Goal: Information Seeking & Learning: Learn about a topic

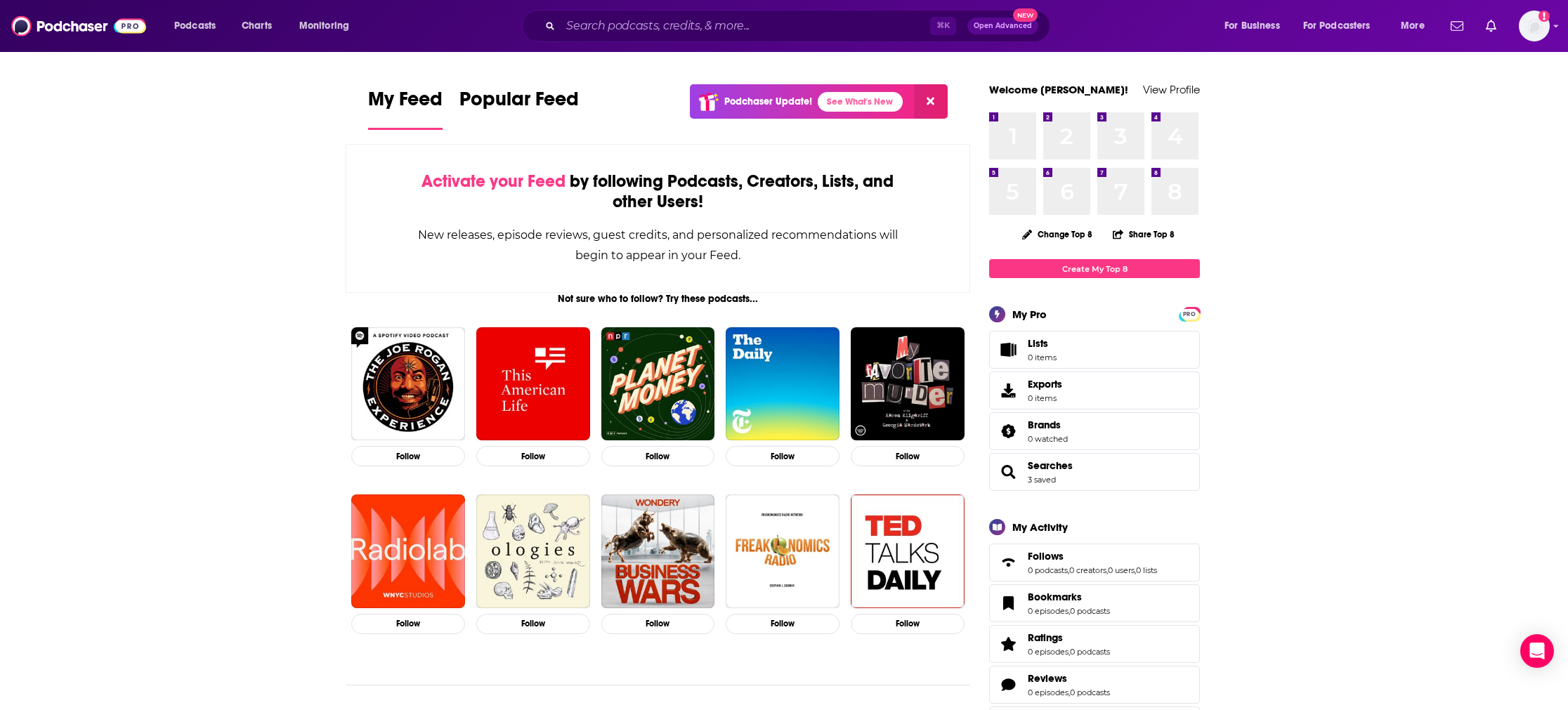
click at [620, 37] on div "⌘ K Open Advanced New" at bounding box center [786, 25] width 528 height 33
click at [618, 29] on input "Search podcasts, credits, & more..." at bounding box center [745, 26] width 369 height 23
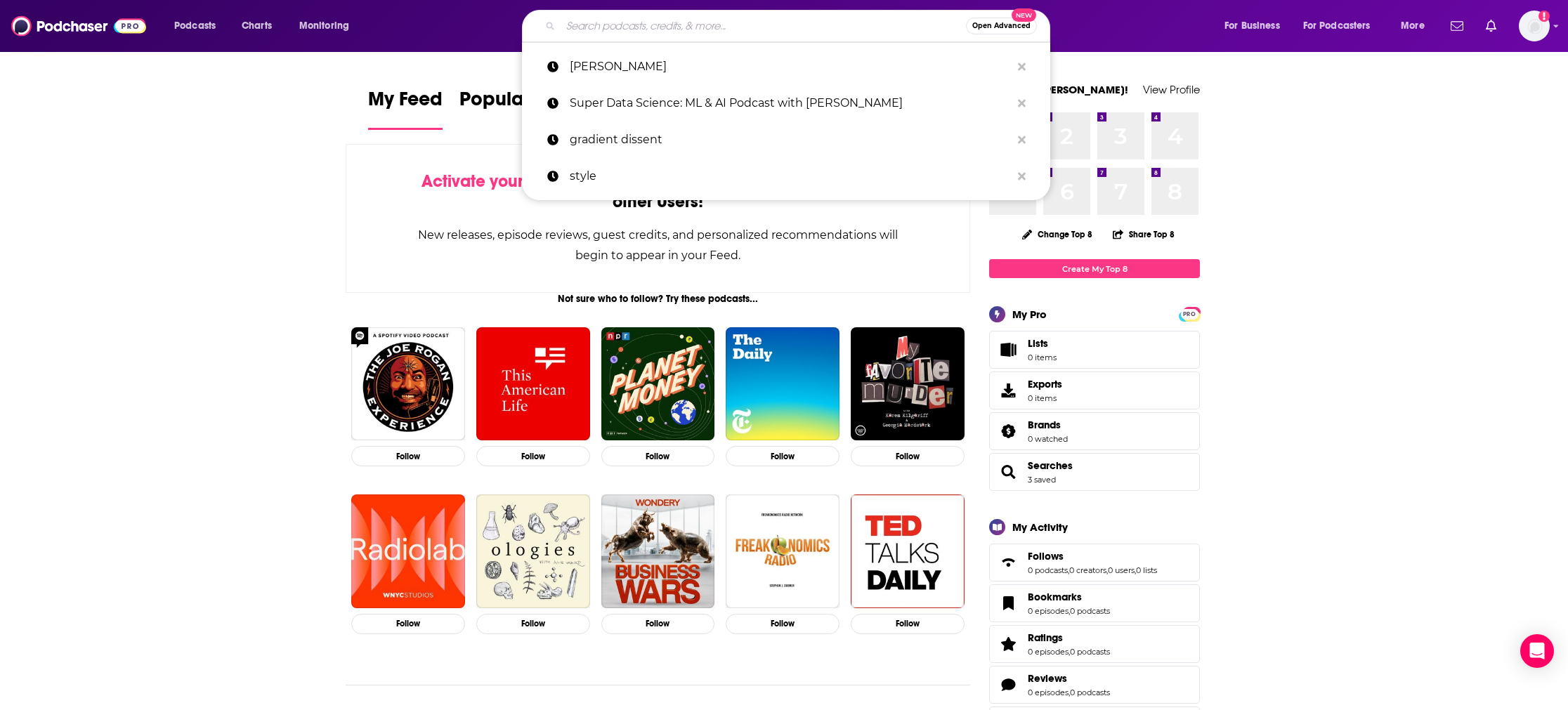
paste input "In Good Company with [PERSON_NAME]"
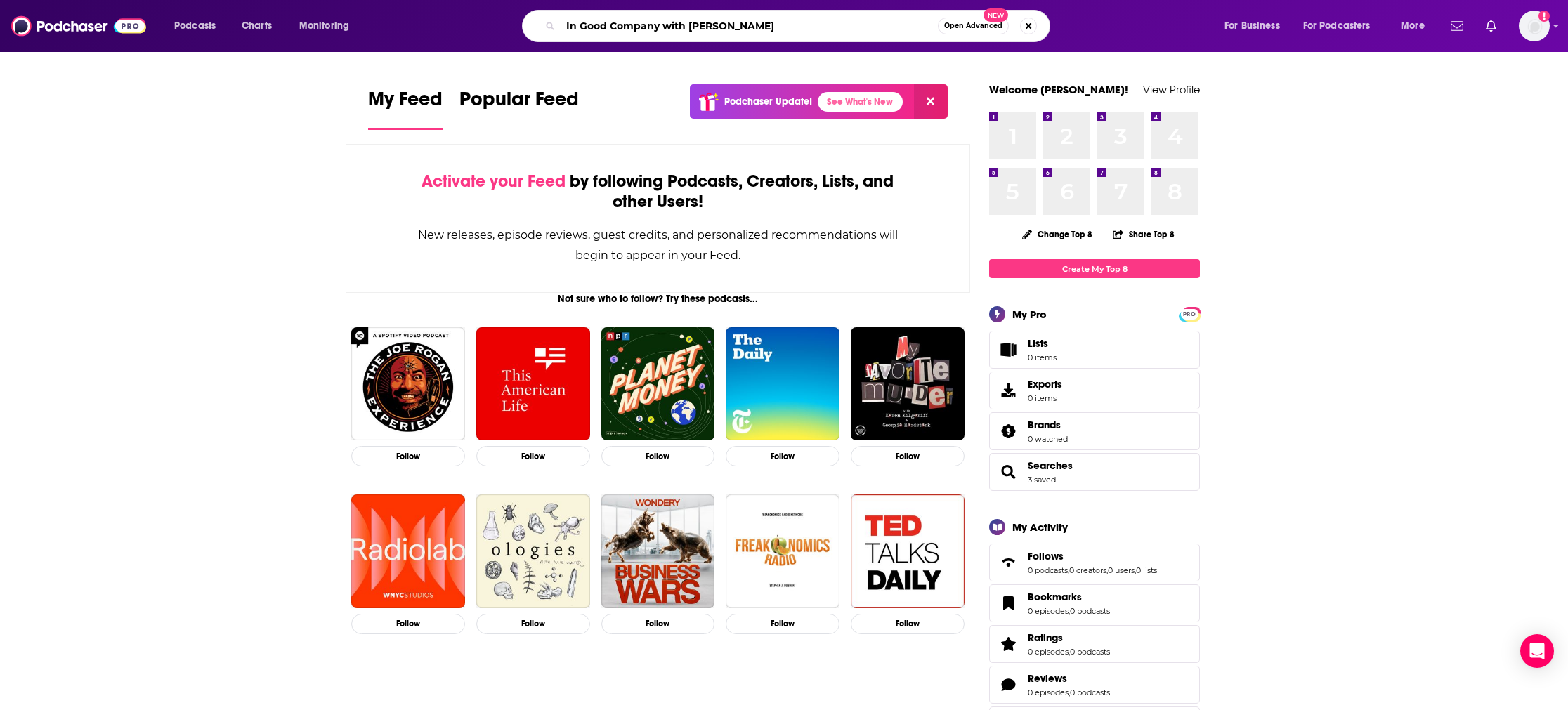
type input "In Good Company with [PERSON_NAME]"
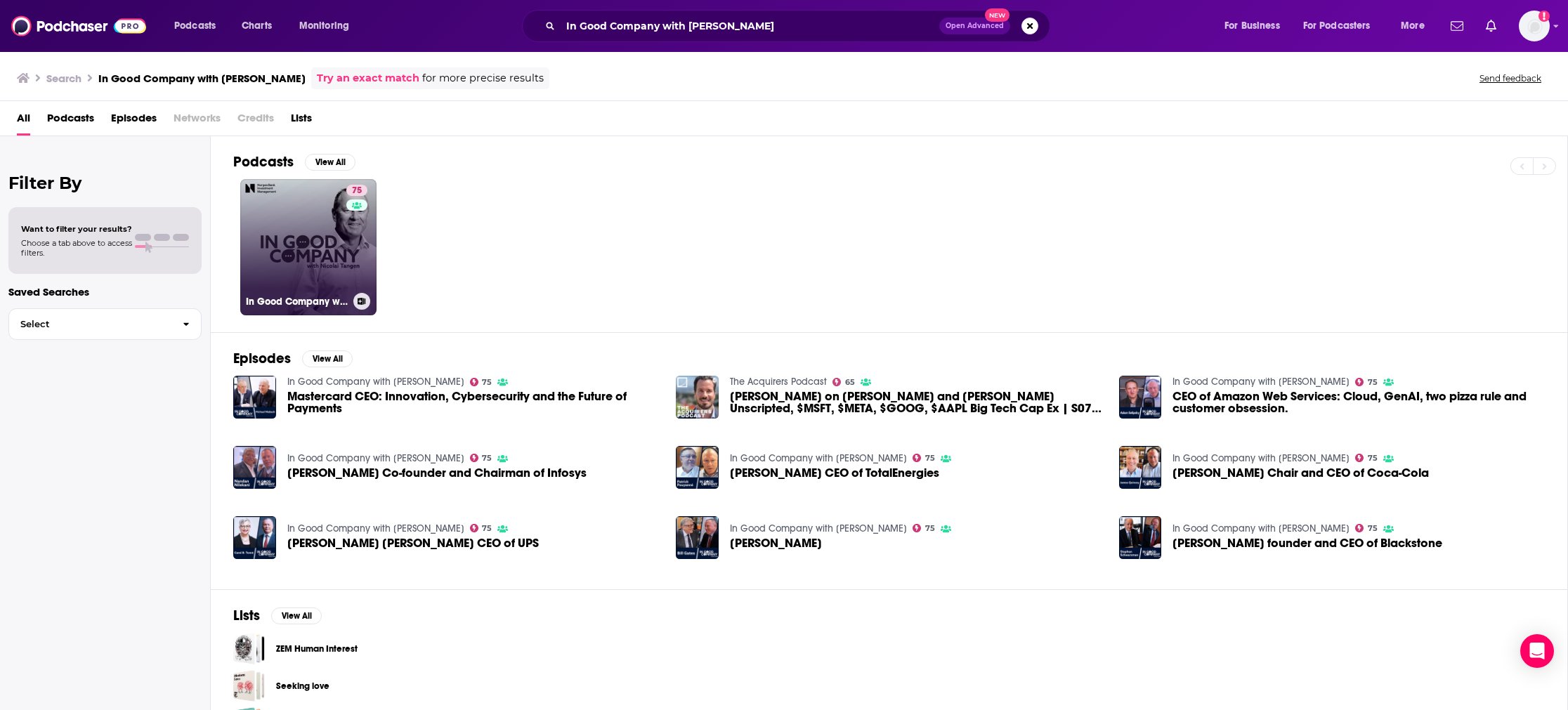
click at [347, 261] on div "75" at bounding box center [359, 238] width 25 height 108
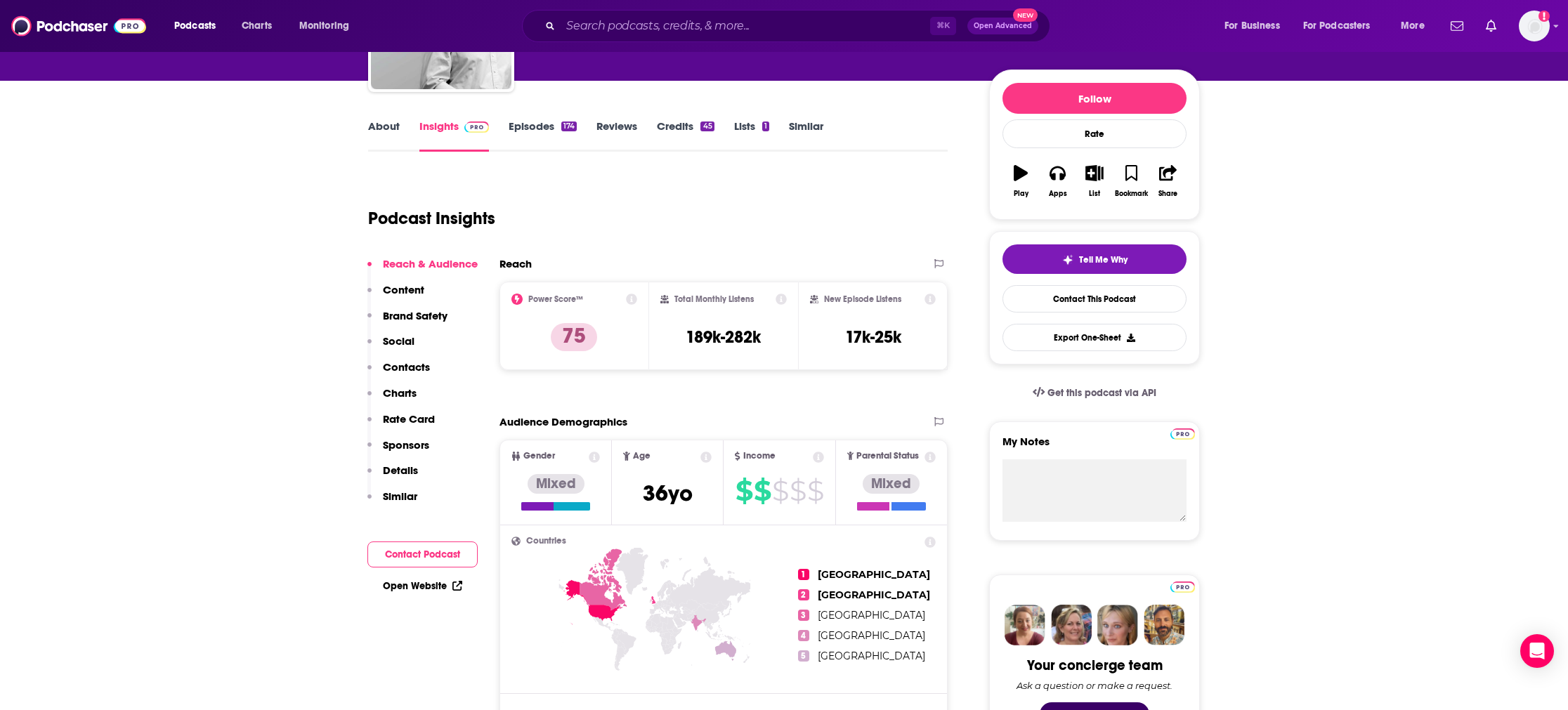
scroll to position [212, 0]
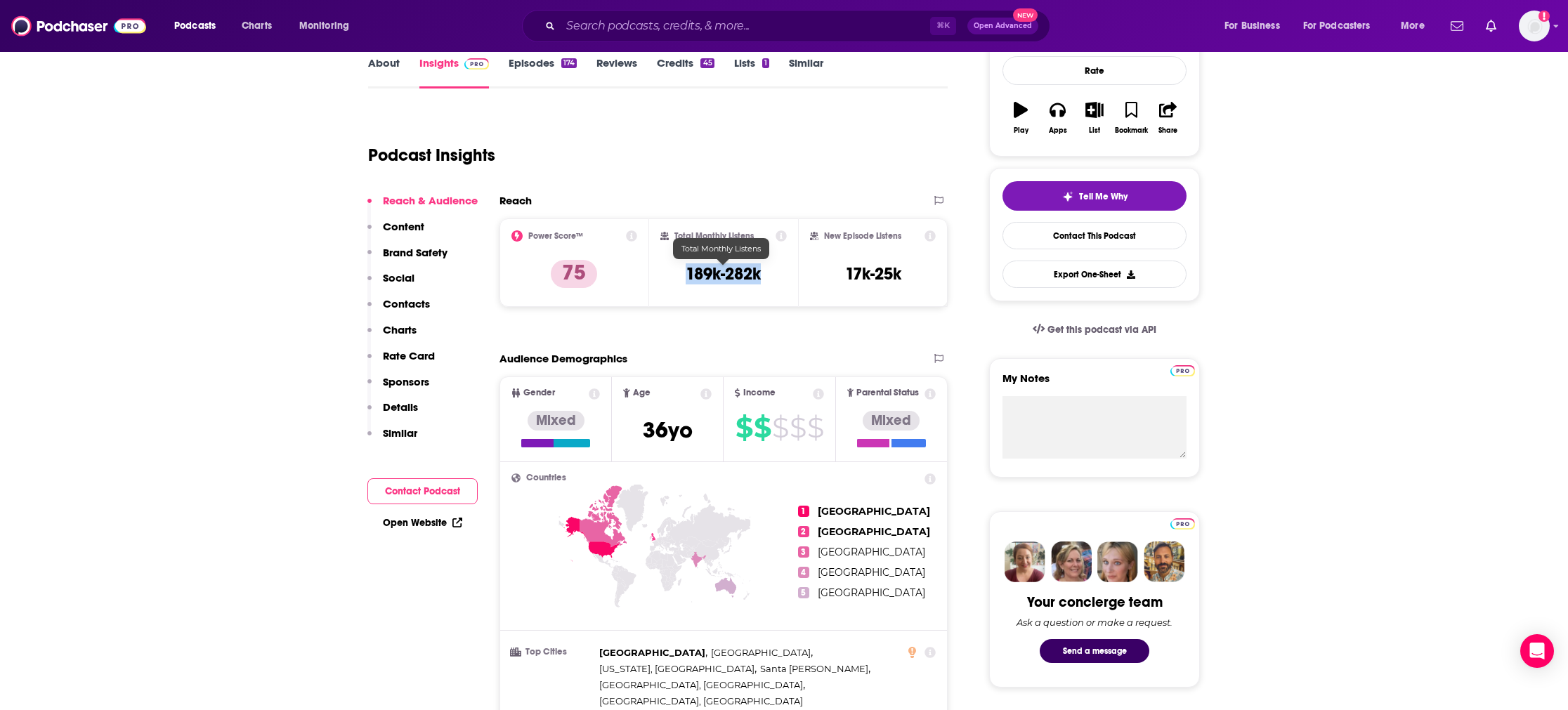
drag, startPoint x: 766, startPoint y: 273, endPoint x: 686, endPoint y: 274, distance: 80.0
click at [686, 274] on div "Total Monthly Listens 189k-282k" at bounding box center [723, 263] width 127 height 65
copy h3 "189k-282k"
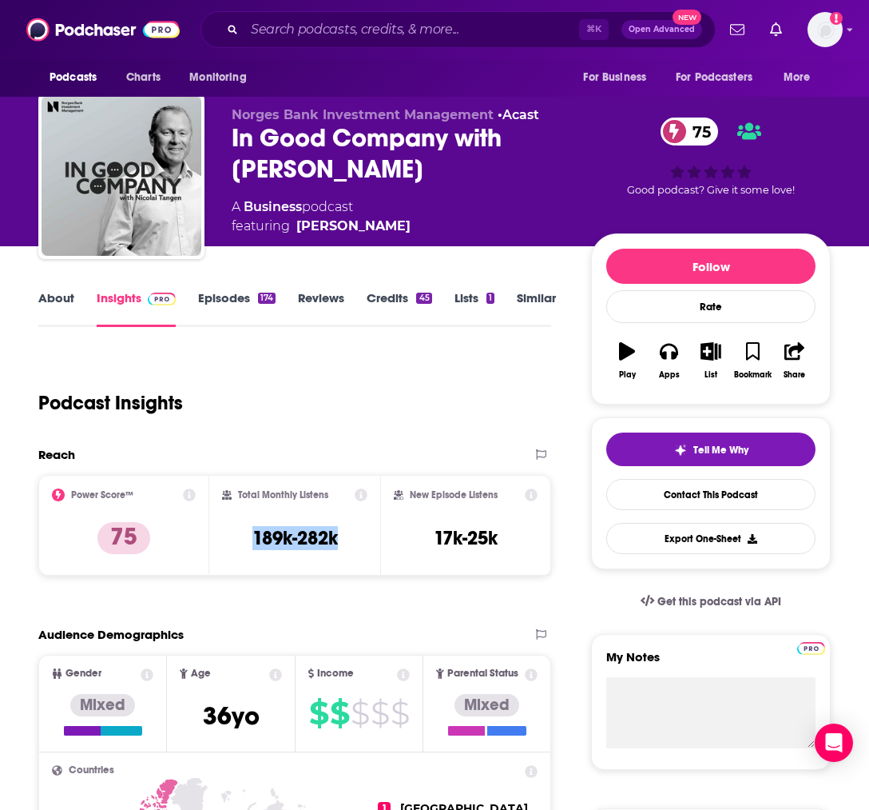
scroll to position [0, 0]
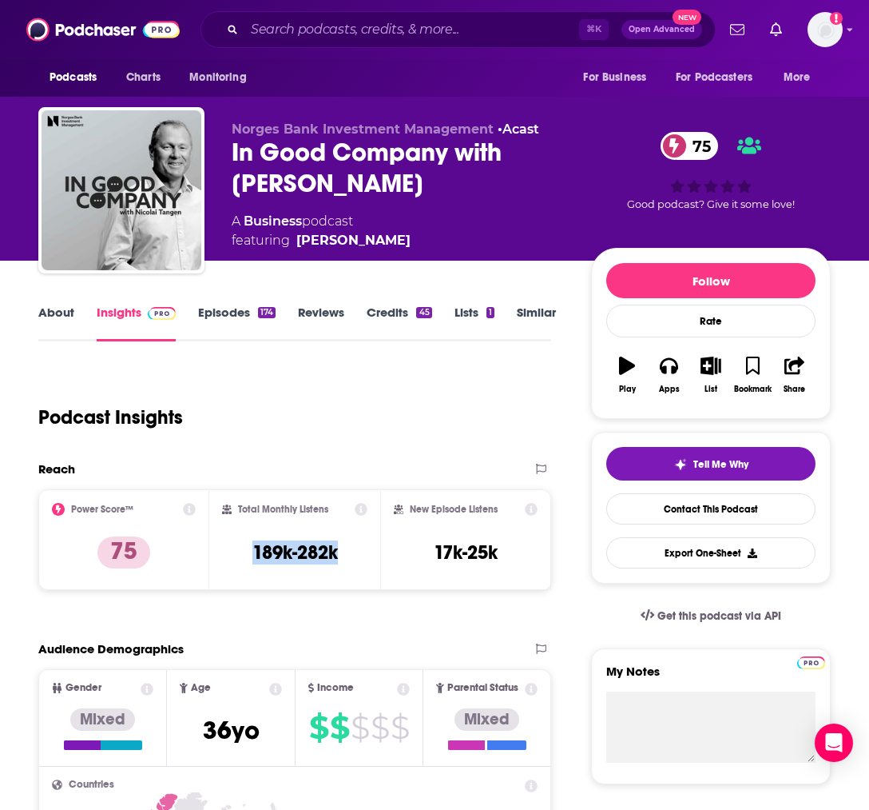
click at [68, 308] on link "About" at bounding box center [56, 322] width 36 height 37
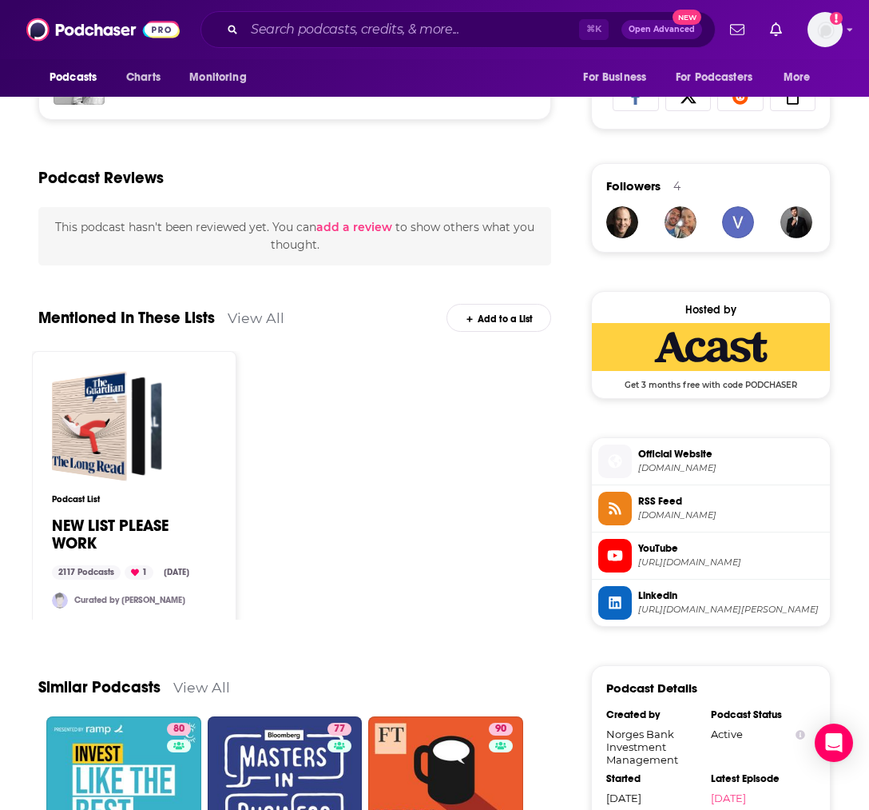
scroll to position [1047, 0]
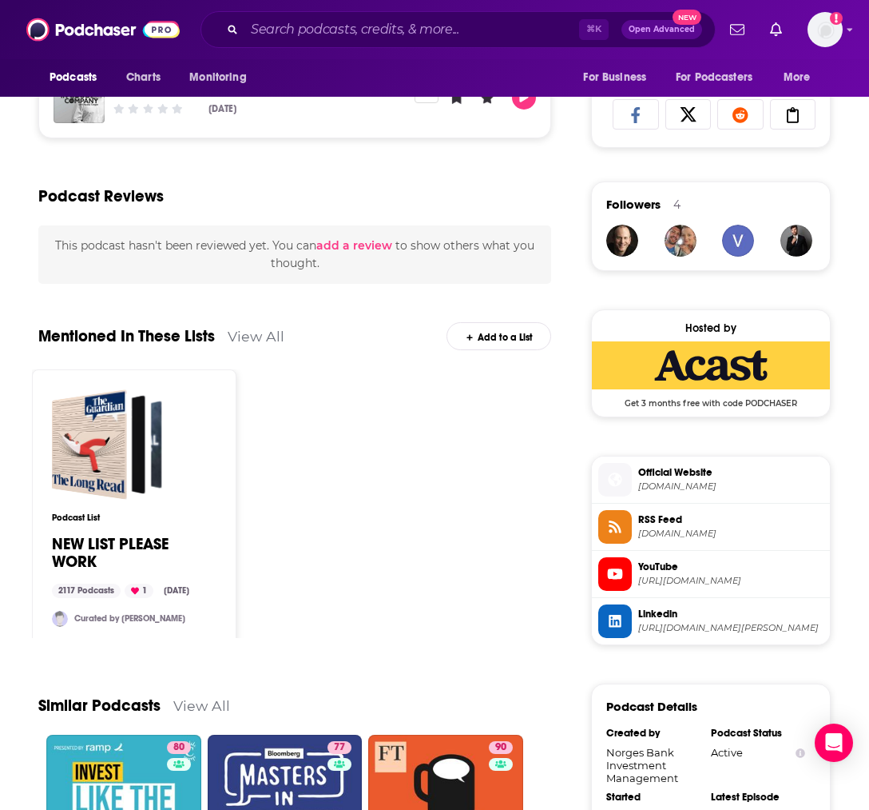
click at [675, 470] on span "Official Website" at bounding box center [731, 472] width 185 height 14
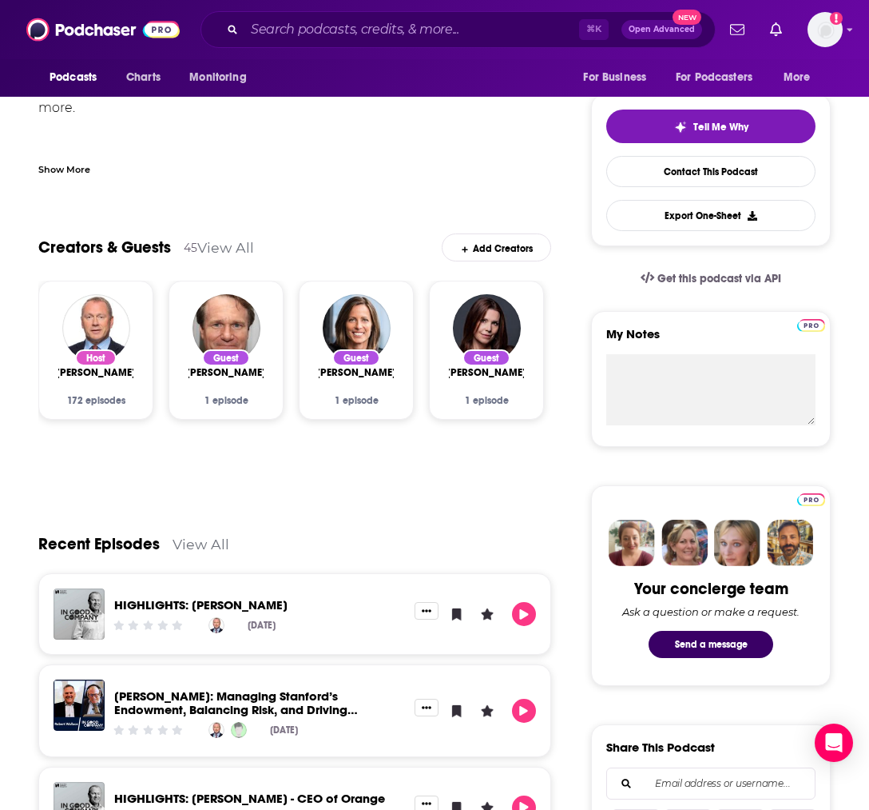
scroll to position [0, 0]
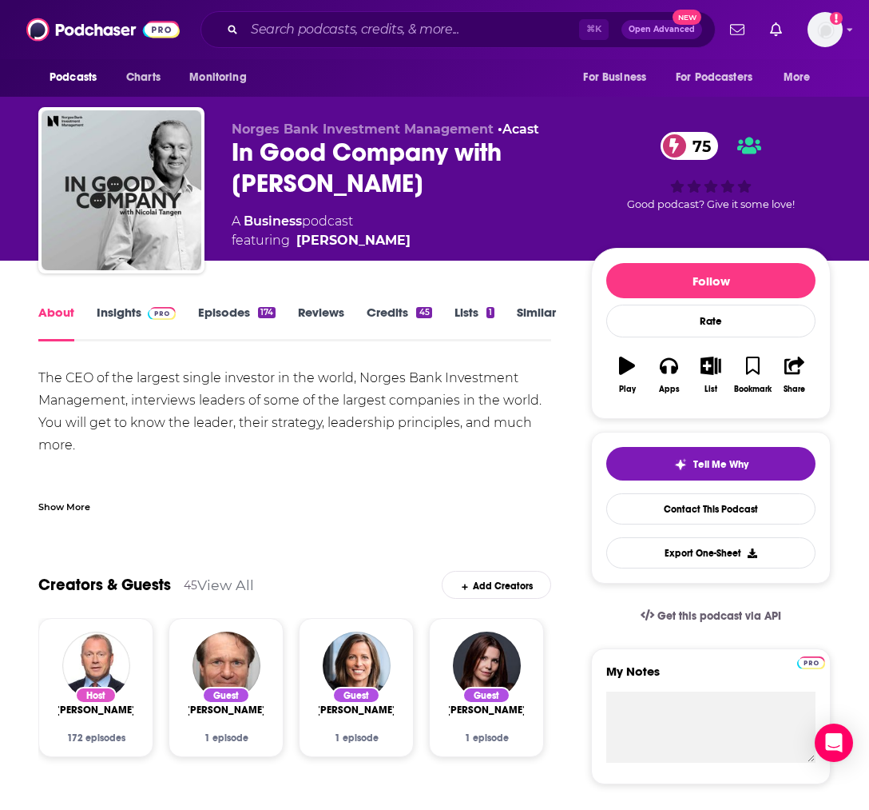
click at [116, 312] on link "Insights" at bounding box center [136, 322] width 79 height 37
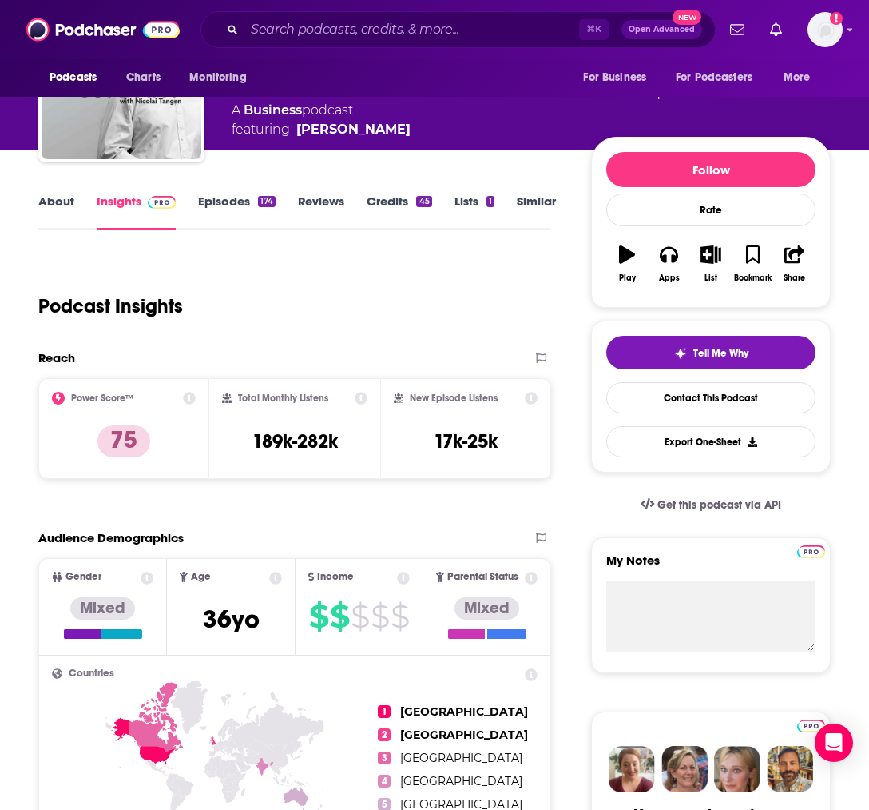
scroll to position [110, 0]
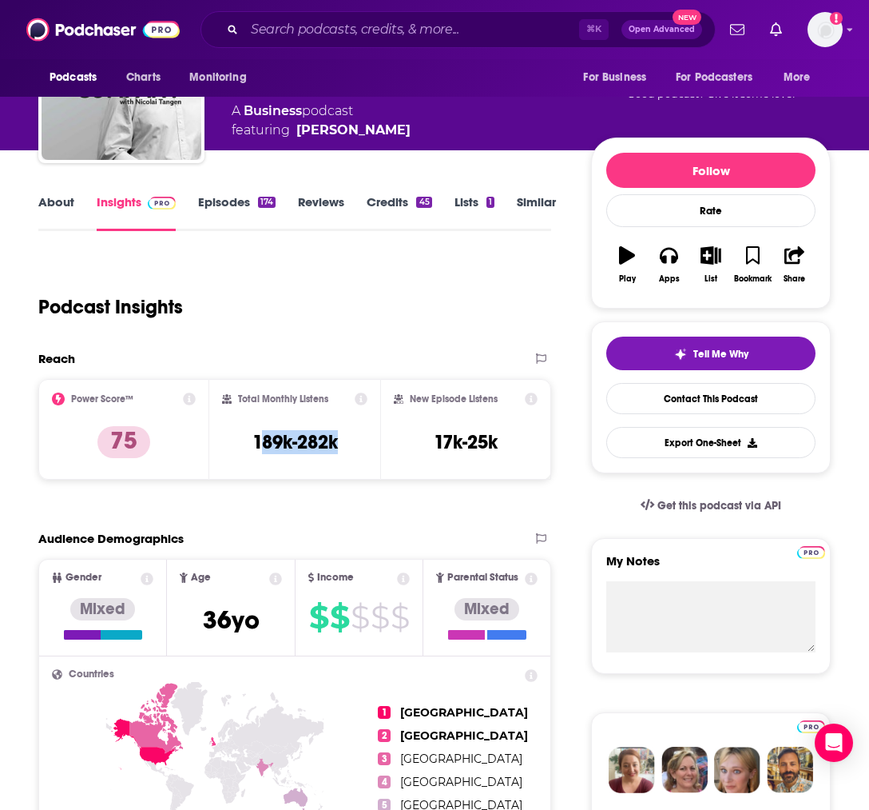
drag, startPoint x: 258, startPoint y: 437, endPoint x: 358, endPoint y: 440, distance: 99.9
click at [361, 440] on div "Total Monthly Listens 189k-282k" at bounding box center [294, 429] width 145 height 74
click at [341, 441] on div "Total Monthly Listens 189k-282k" at bounding box center [294, 429] width 145 height 74
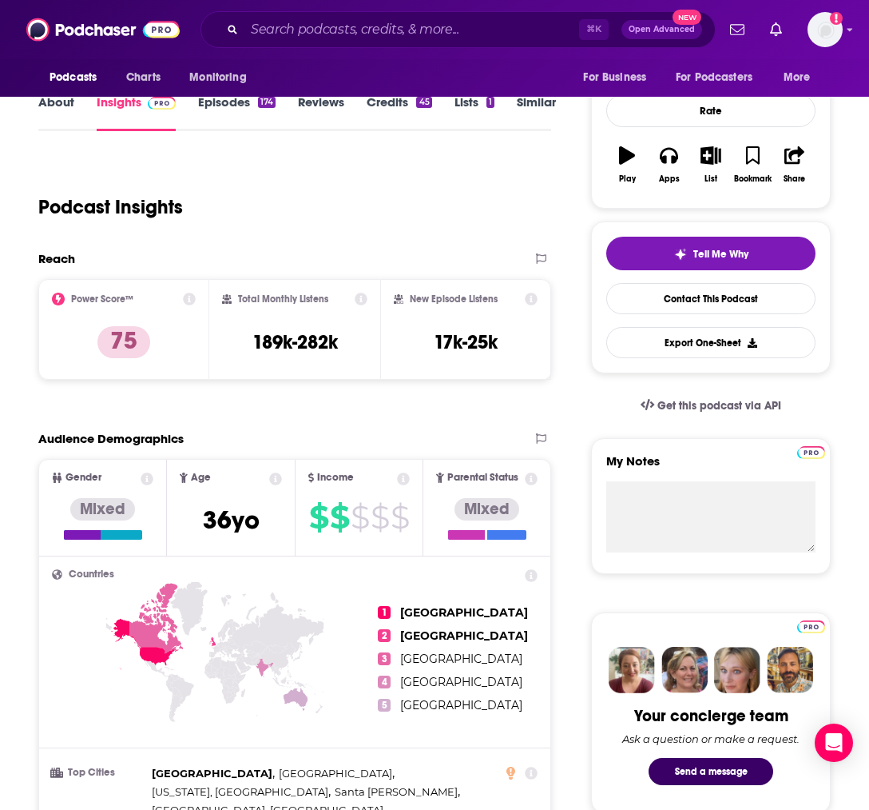
scroll to position [0, 0]
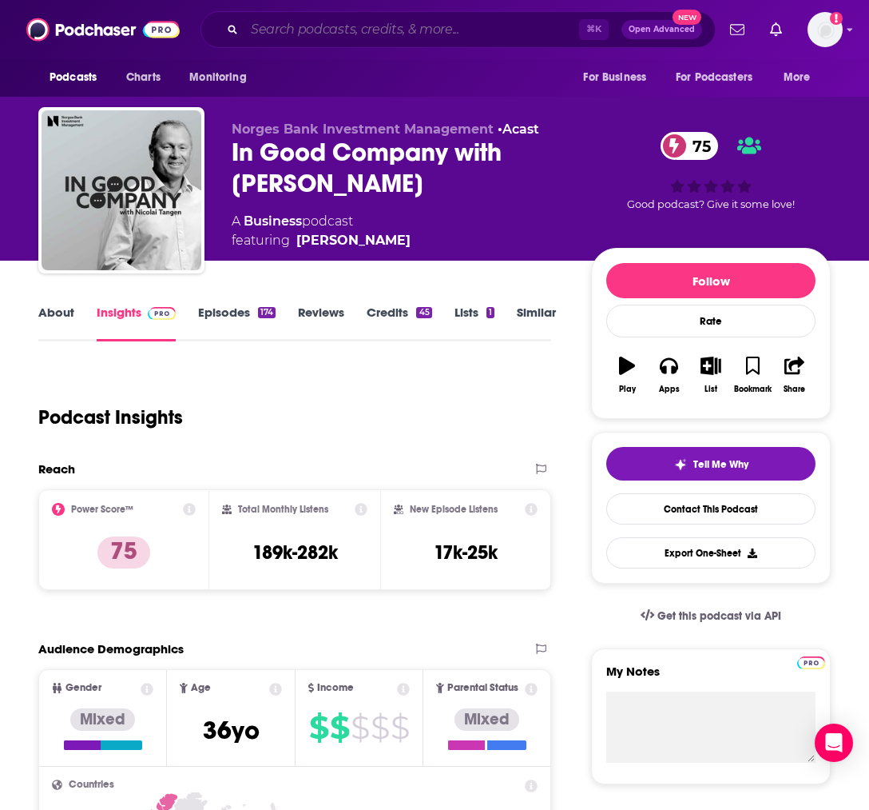
click at [302, 32] on input "Search podcasts, credits, & more..." at bounding box center [412, 30] width 335 height 26
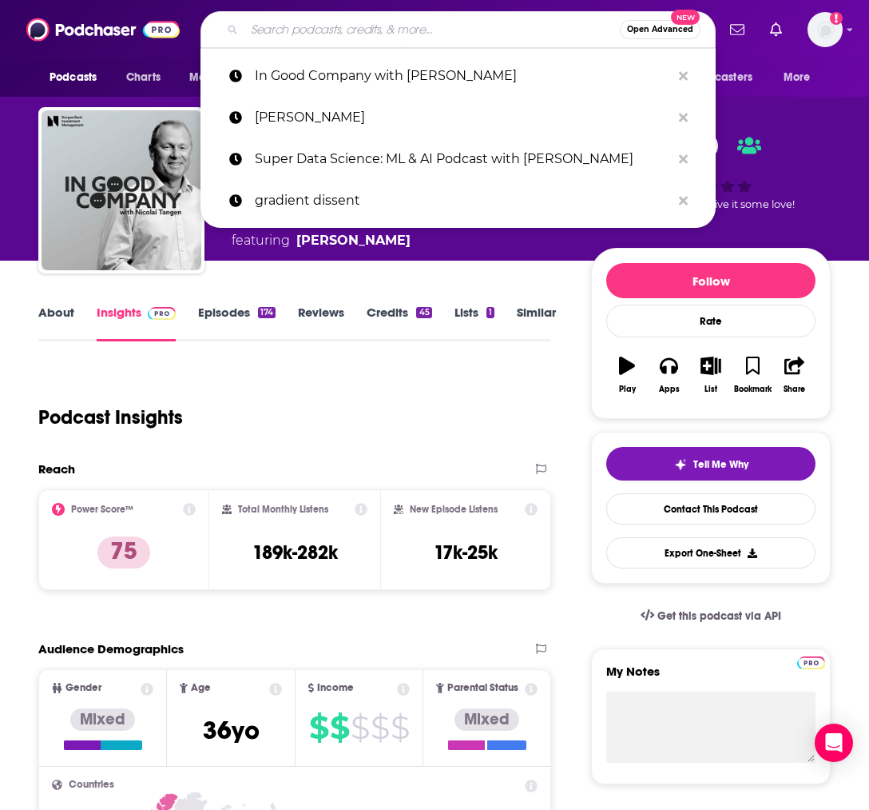
paste input "How Leaders Lead with [PERSON_NAME]"
type input "How Leaders Lead with [PERSON_NAME]"
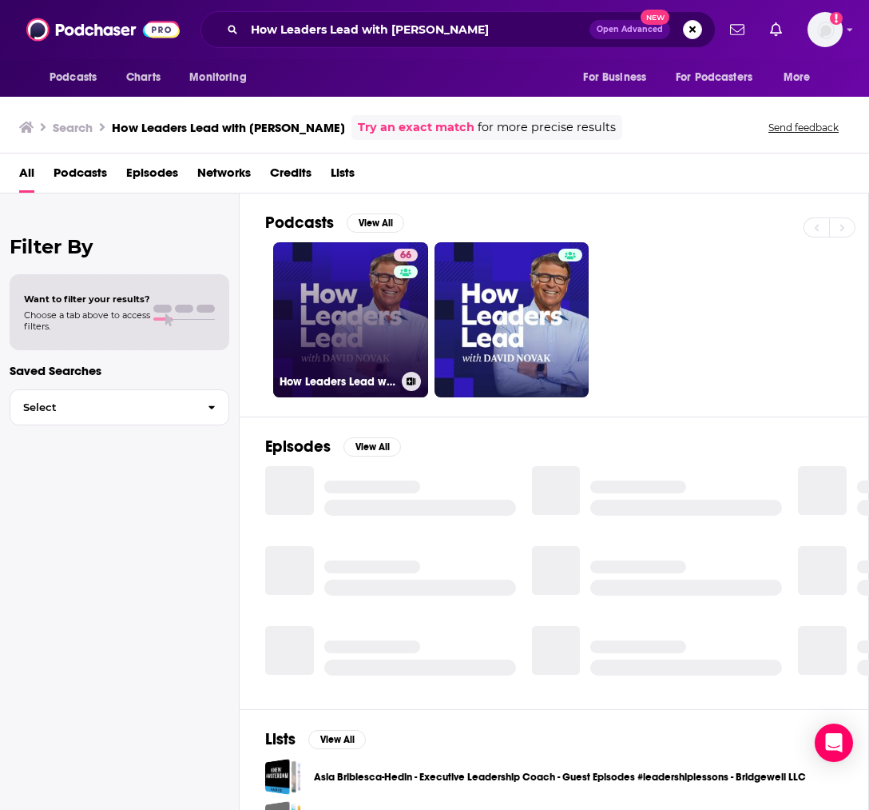
click at [337, 322] on link "66 How Leaders Lead with [PERSON_NAME]" at bounding box center [350, 319] width 155 height 155
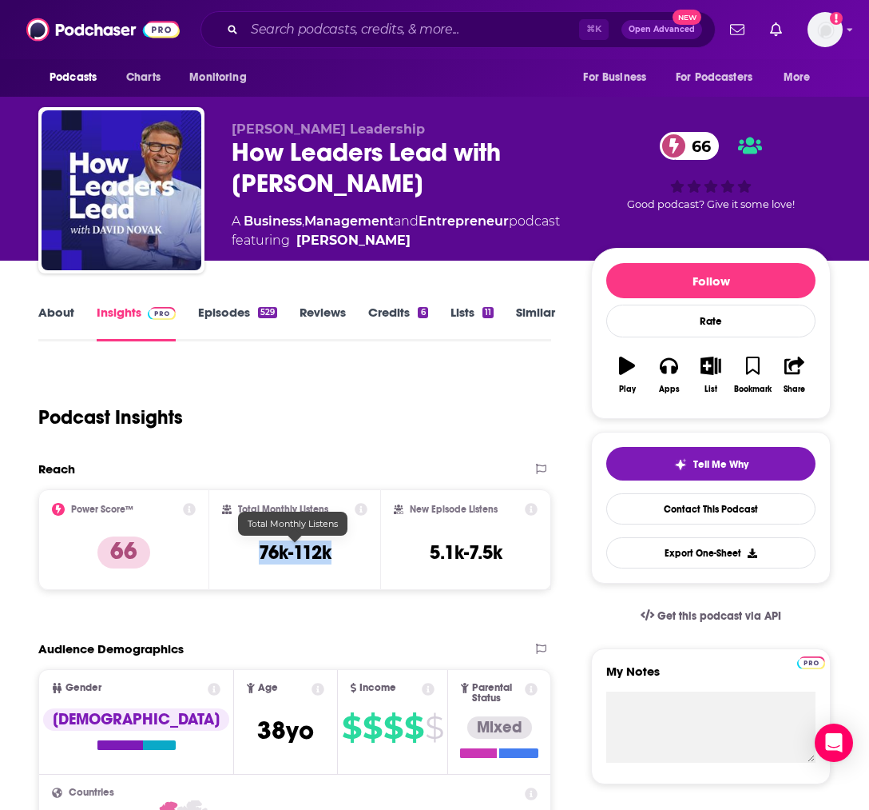
drag, startPoint x: 339, startPoint y: 547, endPoint x: 250, endPoint y: 549, distance: 88.7
click at [250, 549] on div "Total Monthly Listens 76k-112k" at bounding box center [294, 540] width 145 height 74
copy h3 "76k-112k"
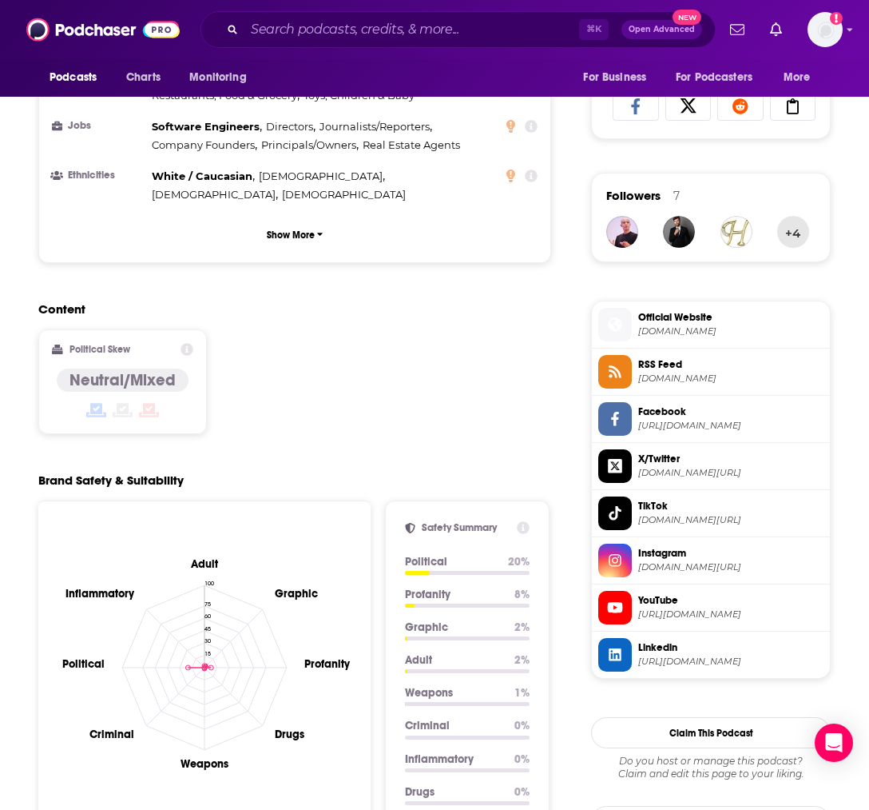
scroll to position [1178, 0]
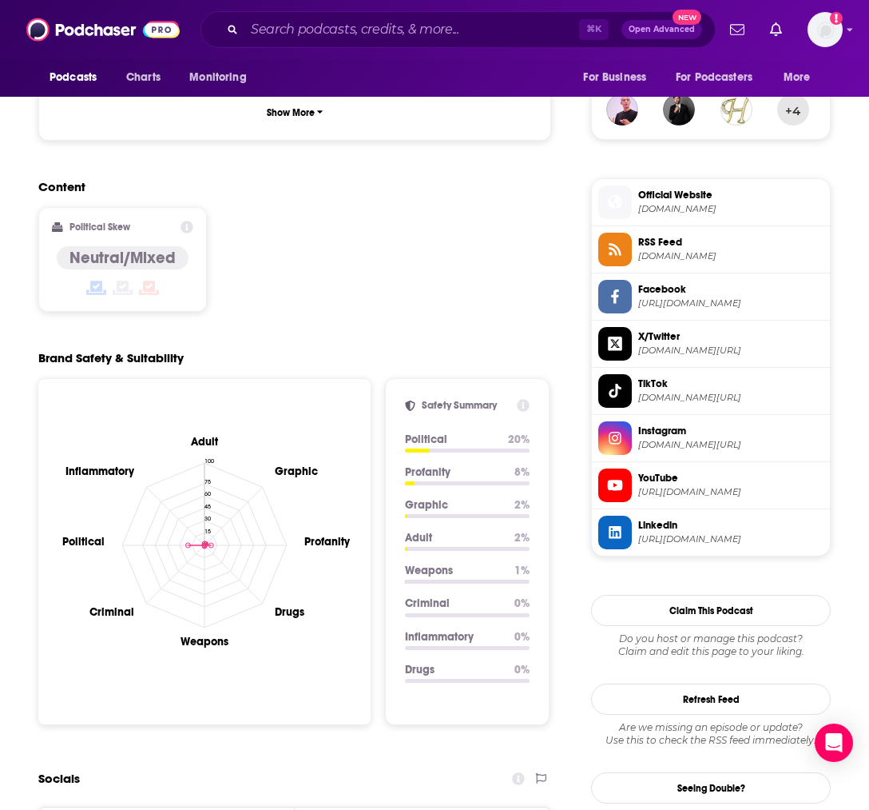
click at [665, 195] on span "Official Website" at bounding box center [731, 195] width 185 height 14
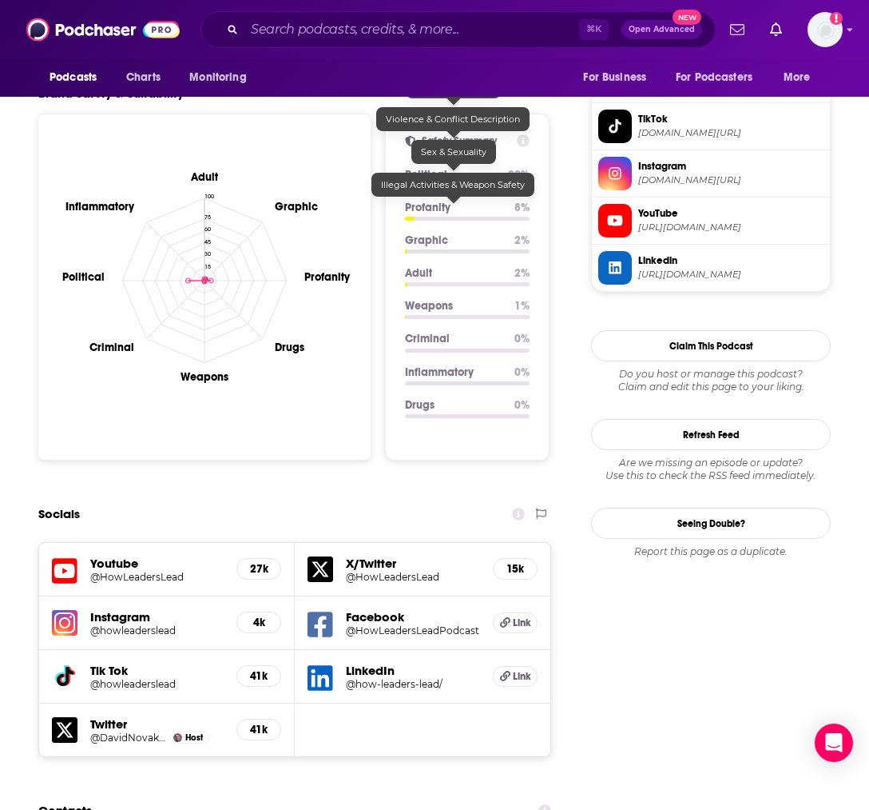
scroll to position [1459, 0]
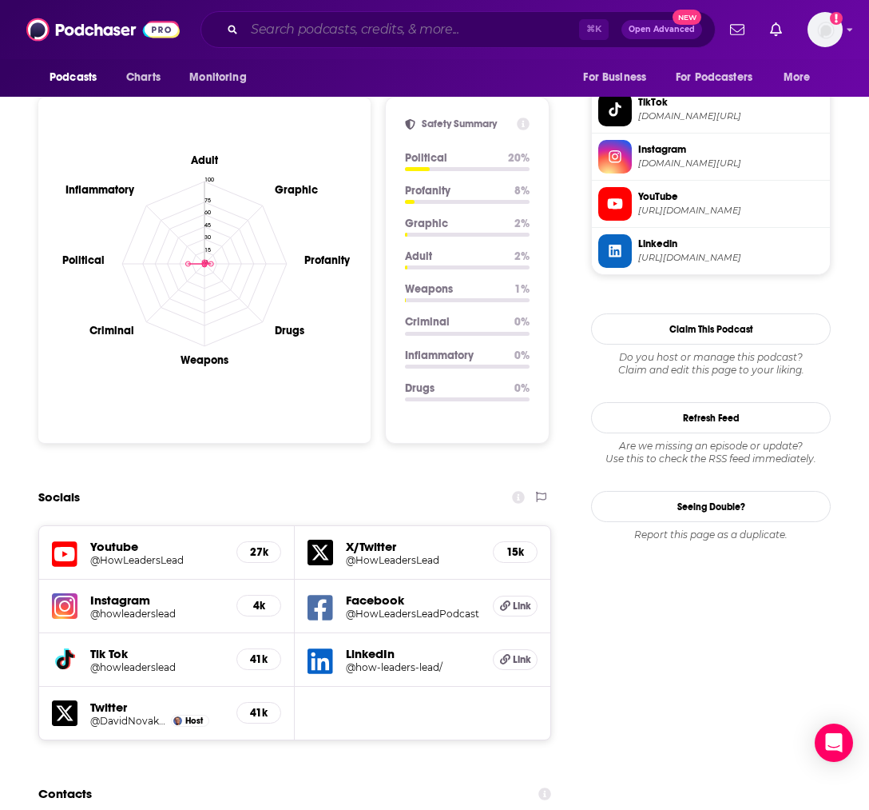
click at [356, 35] on input "Search podcasts, credits, & more..." at bounding box center [412, 30] width 335 height 26
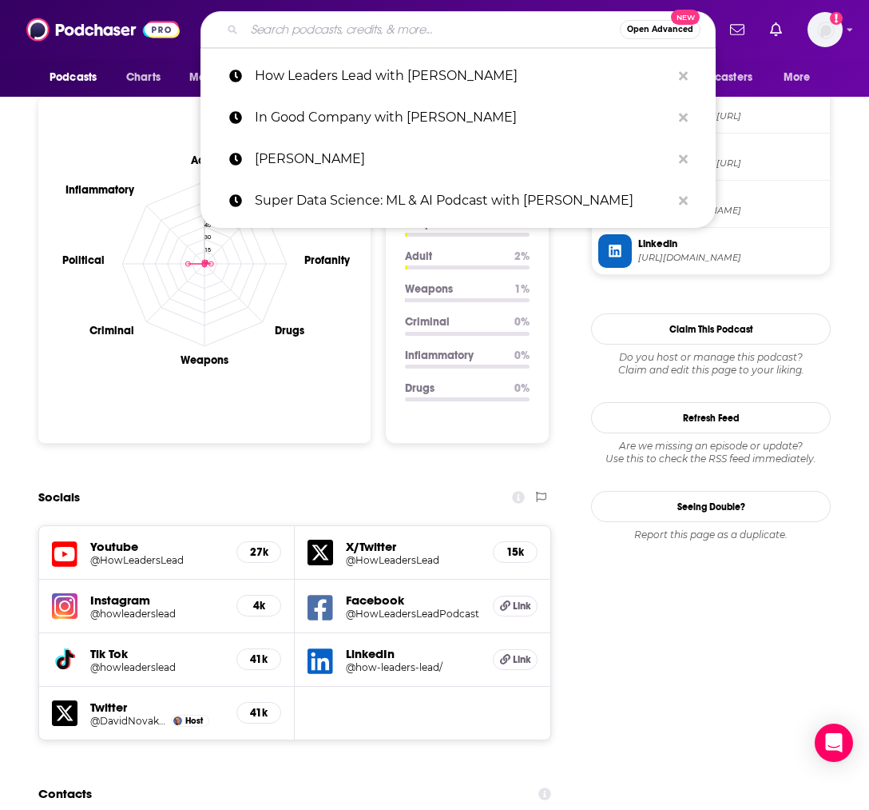
paste input "In Good Company with [PERSON_NAME]"
type input "In Good Company with [PERSON_NAME]"
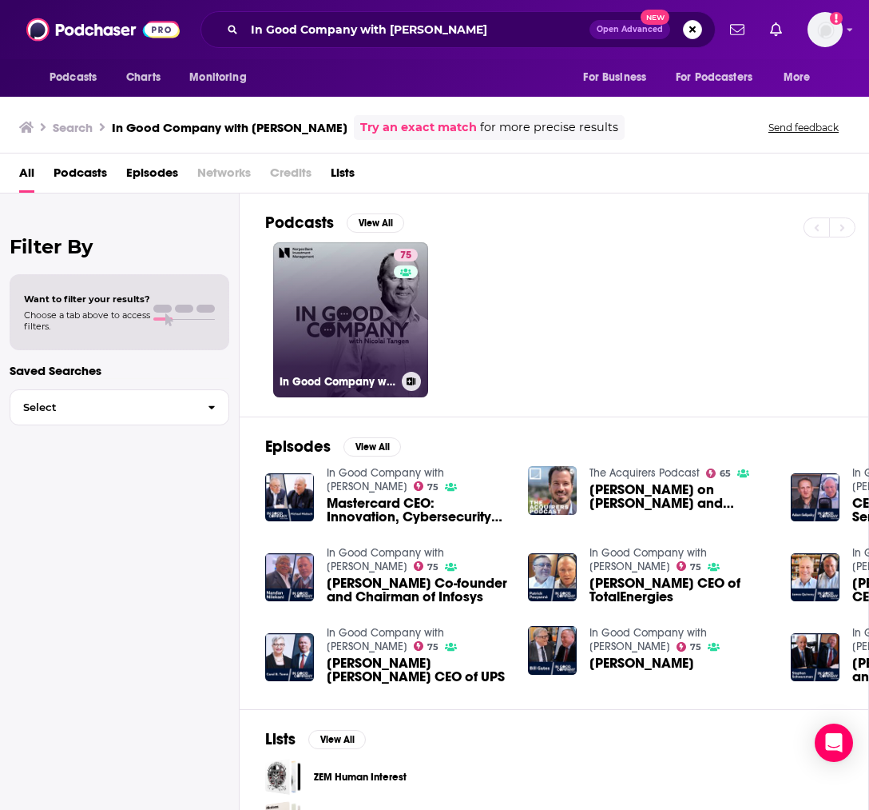
click at [338, 245] on link "75 In Good Company with [PERSON_NAME]" at bounding box center [350, 319] width 155 height 155
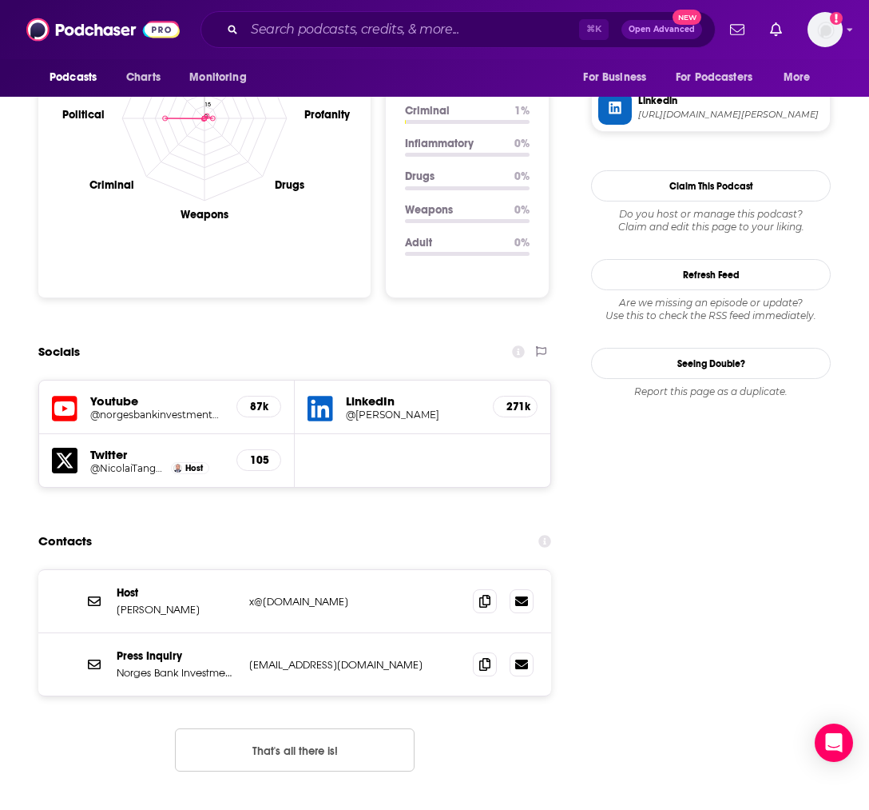
scroll to position [1649, 0]
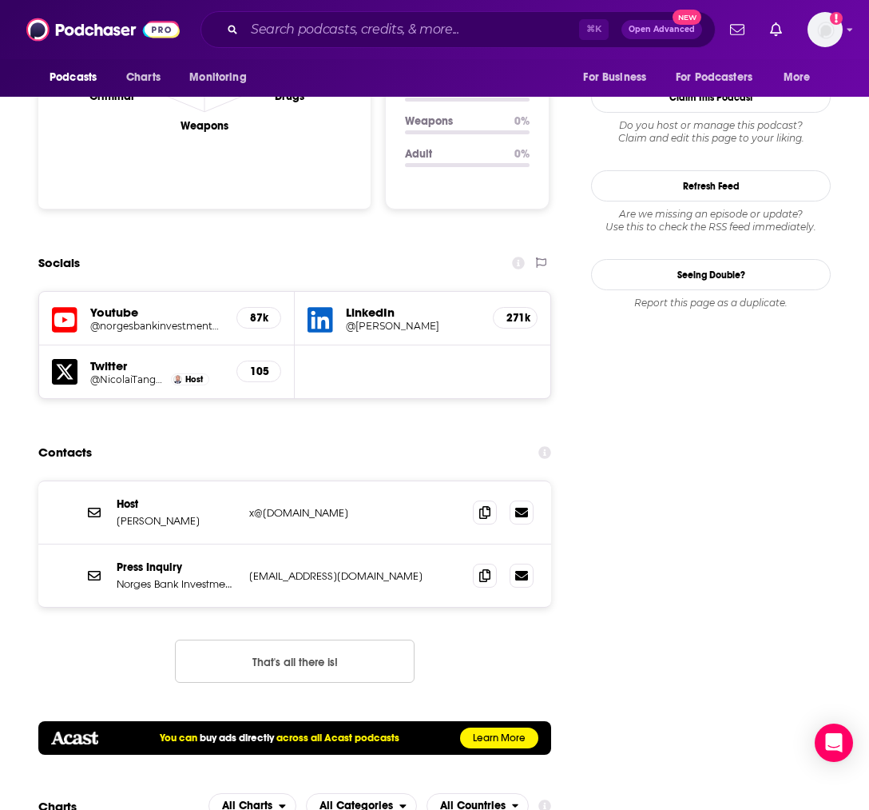
click at [95, 304] on h5 "Youtube" at bounding box center [156, 311] width 133 height 15
click at [64, 305] on icon at bounding box center [65, 320] width 26 height 30
click at [343, 292] on div "LinkedIn @[PERSON_NAME] 271k" at bounding box center [423, 319] width 256 height 54
click at [365, 304] on h5 "LinkedIn" at bounding box center [413, 311] width 134 height 15
click at [329, 307] on icon at bounding box center [321, 320] width 26 height 26
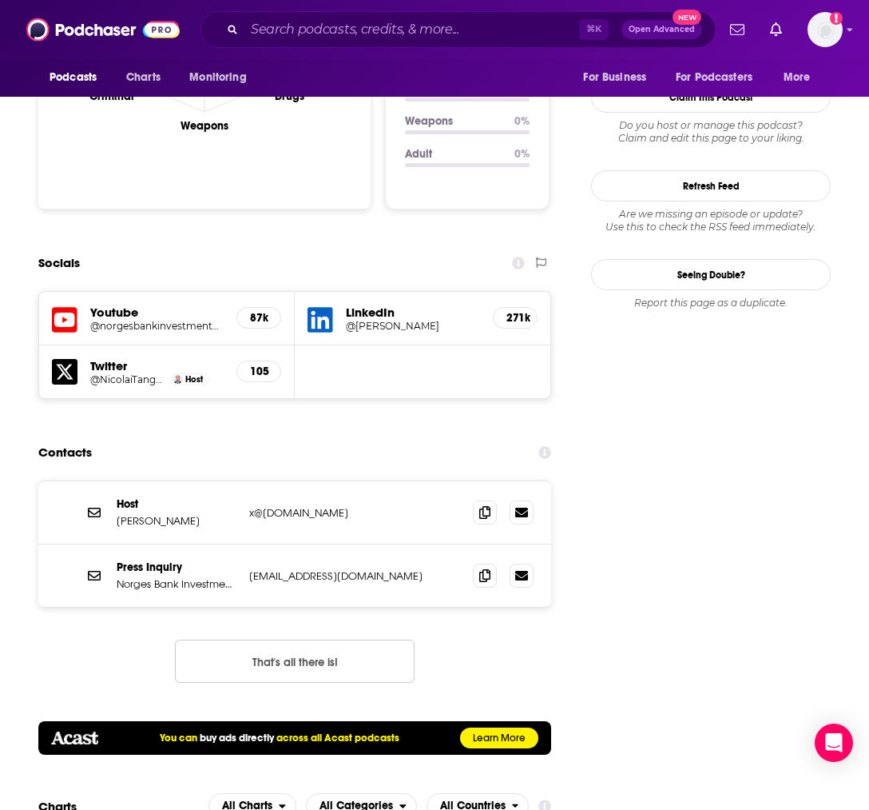
click at [82, 345] on div "Twitter @NicolaiTangen Host 105" at bounding box center [167, 372] width 256 height 54
click at [62, 359] on icon at bounding box center [65, 372] width 26 height 26
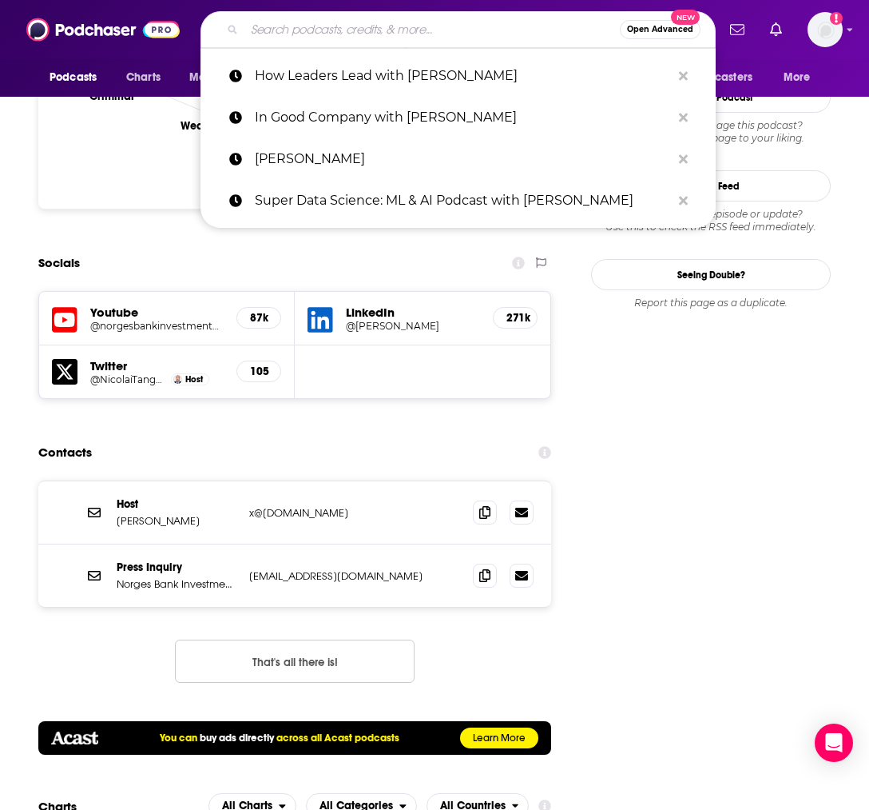
click at [298, 34] on input "Search podcasts, credits, & more..." at bounding box center [433, 30] width 376 height 26
paste input "How Leaders Lead with [PERSON_NAME]"
type input "How Leaders Lead with [PERSON_NAME]"
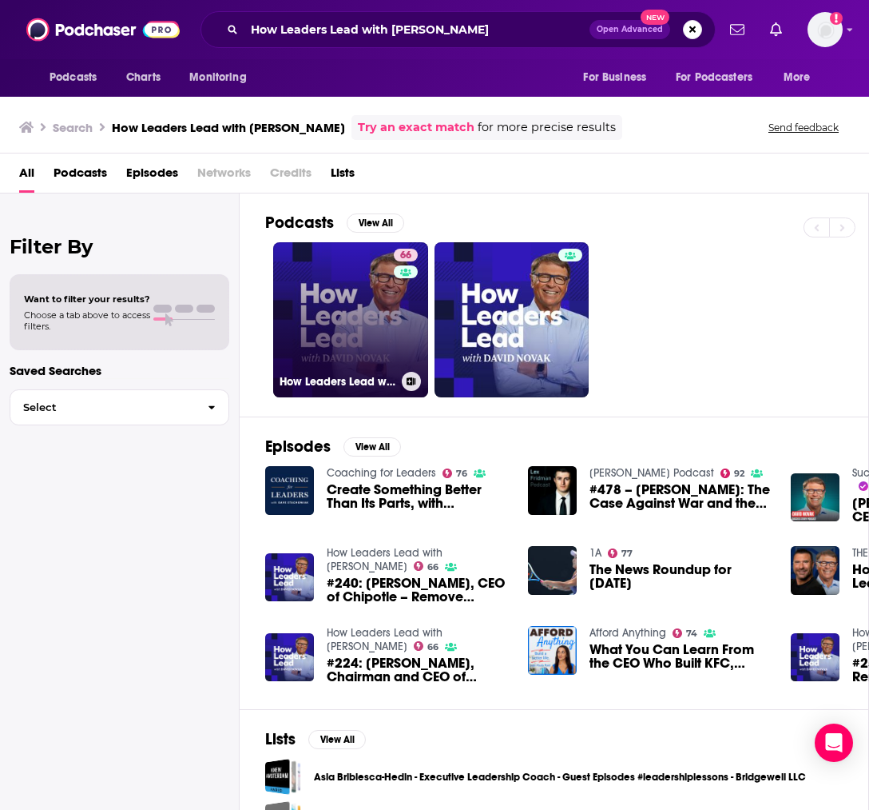
click at [314, 296] on link "66 How Leaders Lead with [PERSON_NAME]" at bounding box center [350, 319] width 155 height 155
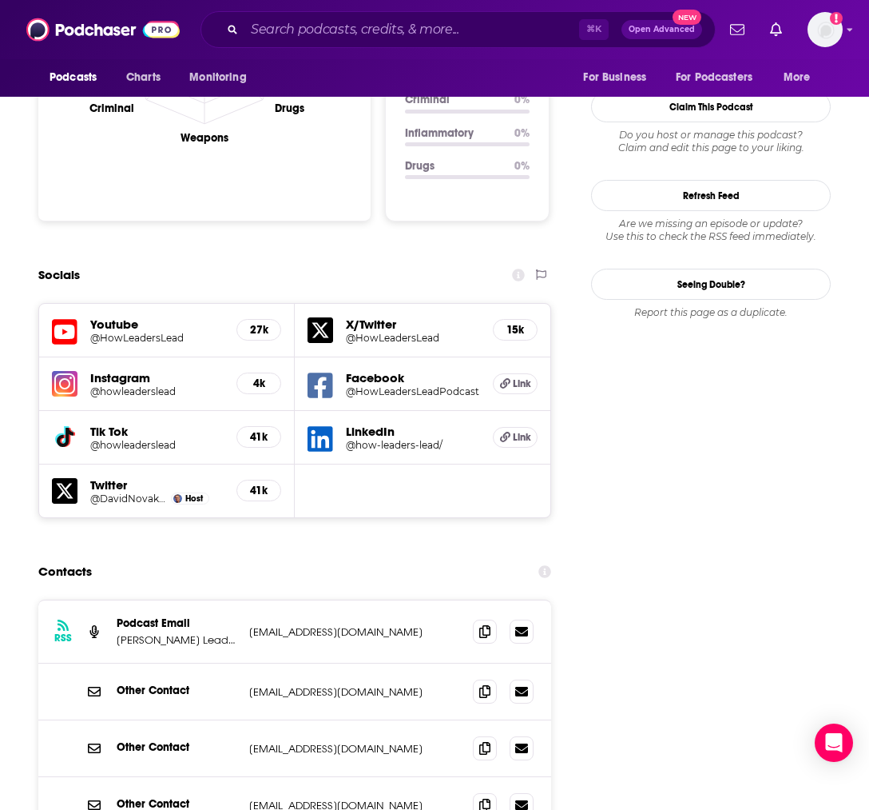
scroll to position [1641, 0]
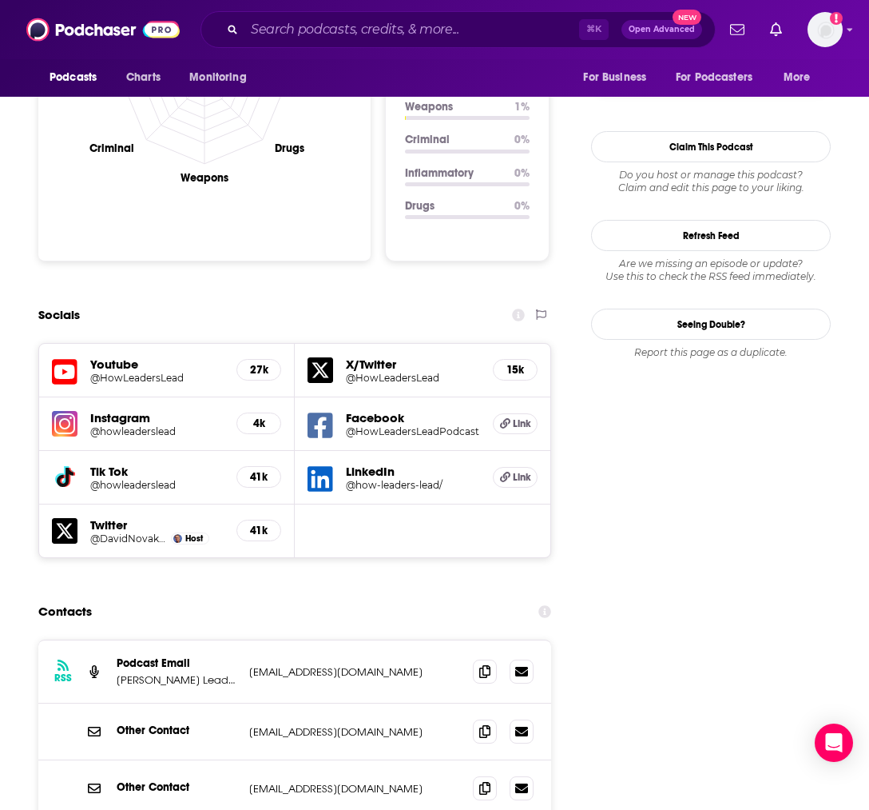
click at [329, 464] on icon at bounding box center [321, 479] width 26 height 30
click at [372, 356] on h5 "X/Twitter" at bounding box center [413, 363] width 134 height 15
click at [67, 518] on icon at bounding box center [65, 531] width 26 height 26
click at [108, 517] on h5 "Twitter" at bounding box center [156, 524] width 133 height 15
click at [105, 517] on h5 "Twitter" at bounding box center [156, 524] width 133 height 15
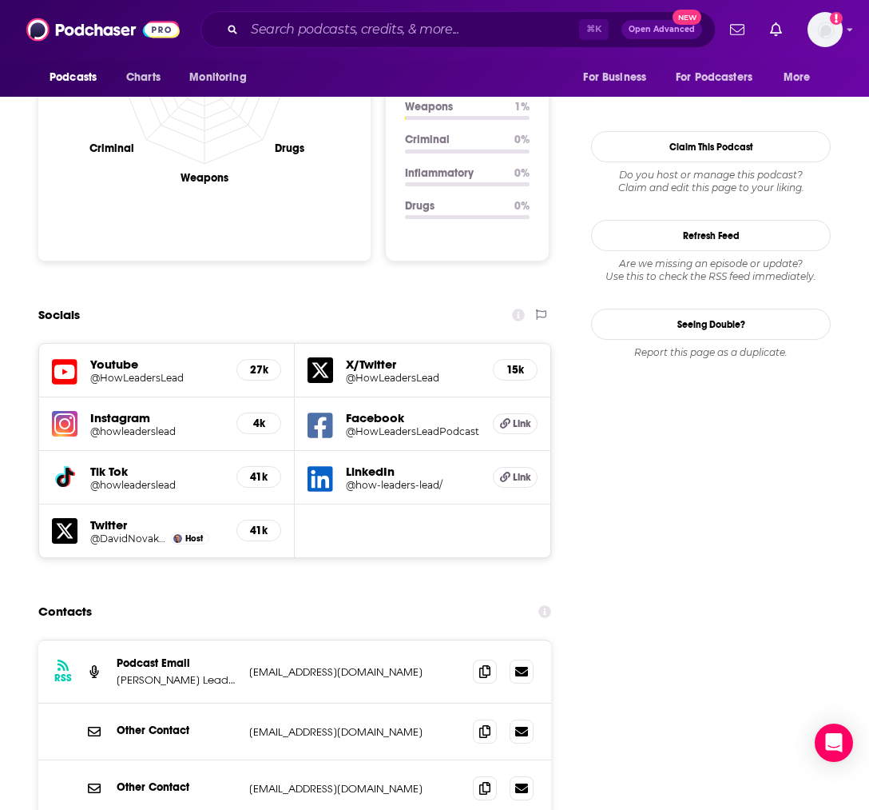
click at [67, 518] on icon at bounding box center [65, 531] width 26 height 26
click at [347, 410] on h5 "Facebook" at bounding box center [413, 417] width 134 height 15
click at [315, 412] on icon at bounding box center [321, 425] width 26 height 26
click at [65, 467] on icon at bounding box center [65, 476] width 17 height 19
click at [309, 28] on input "Search podcasts, credits, & more..." at bounding box center [412, 30] width 335 height 26
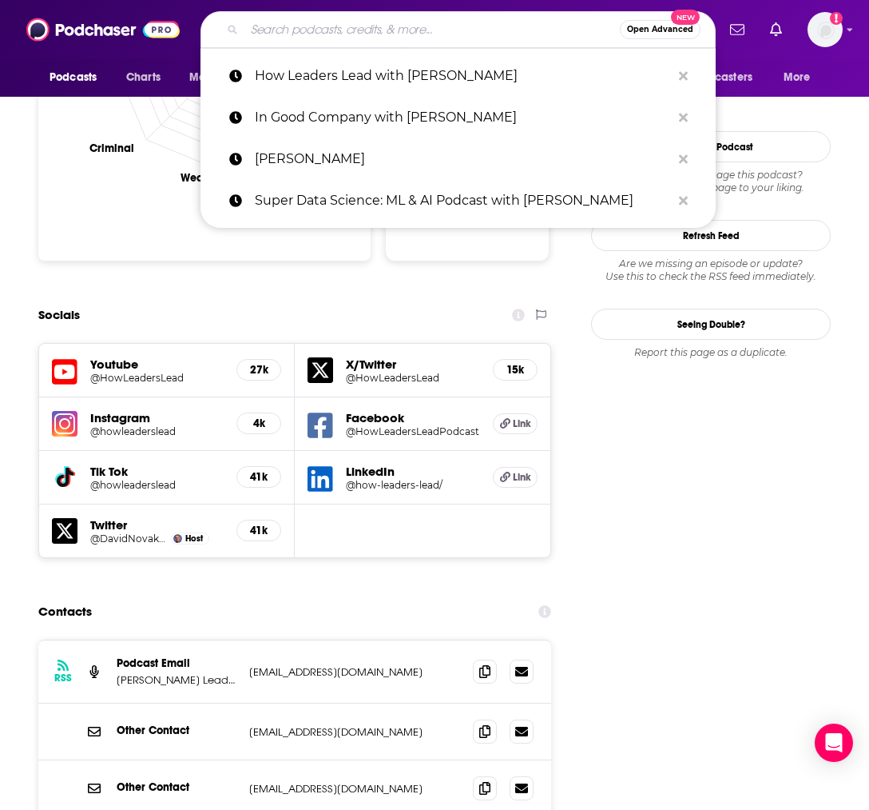
paste input "Future Ready Leadership With [PERSON_NAME]"
type input "Future Ready Leadership With [PERSON_NAME]"
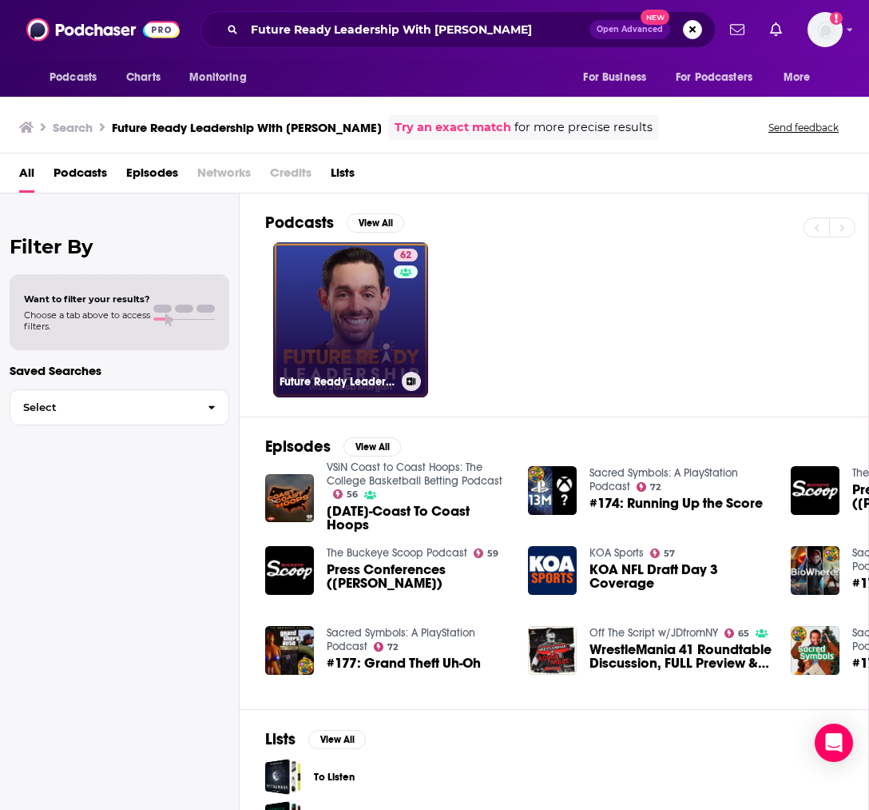
click at [321, 328] on link "62 Future Ready Leadership With [PERSON_NAME]" at bounding box center [350, 319] width 155 height 155
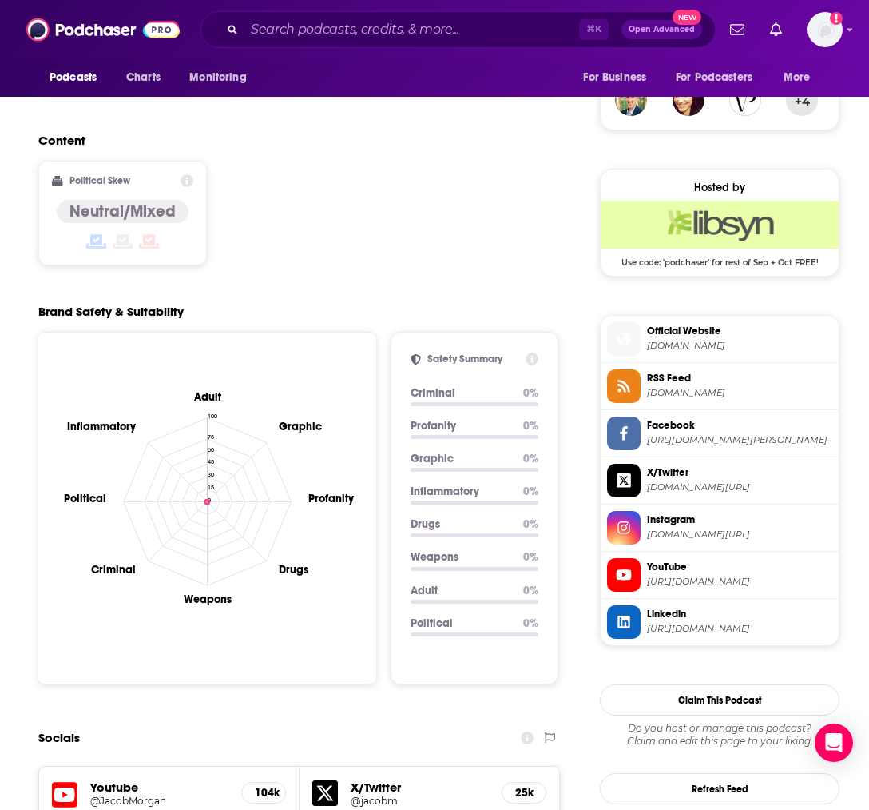
scroll to position [1195, 0]
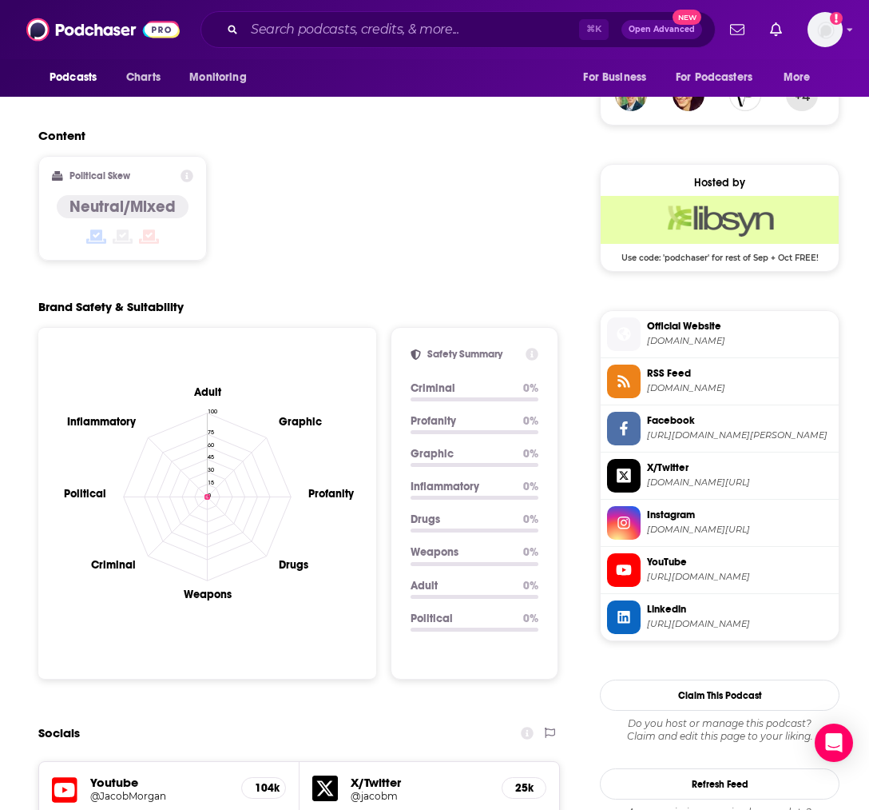
click at [686, 330] on span "Official Website" at bounding box center [739, 326] width 185 height 14
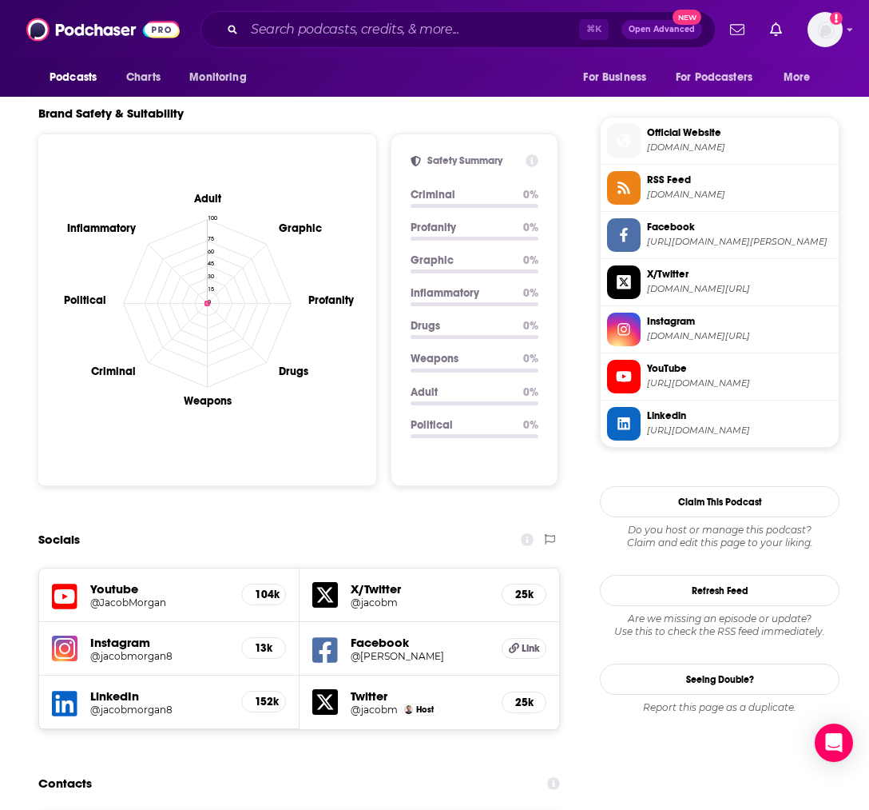
scroll to position [1414, 0]
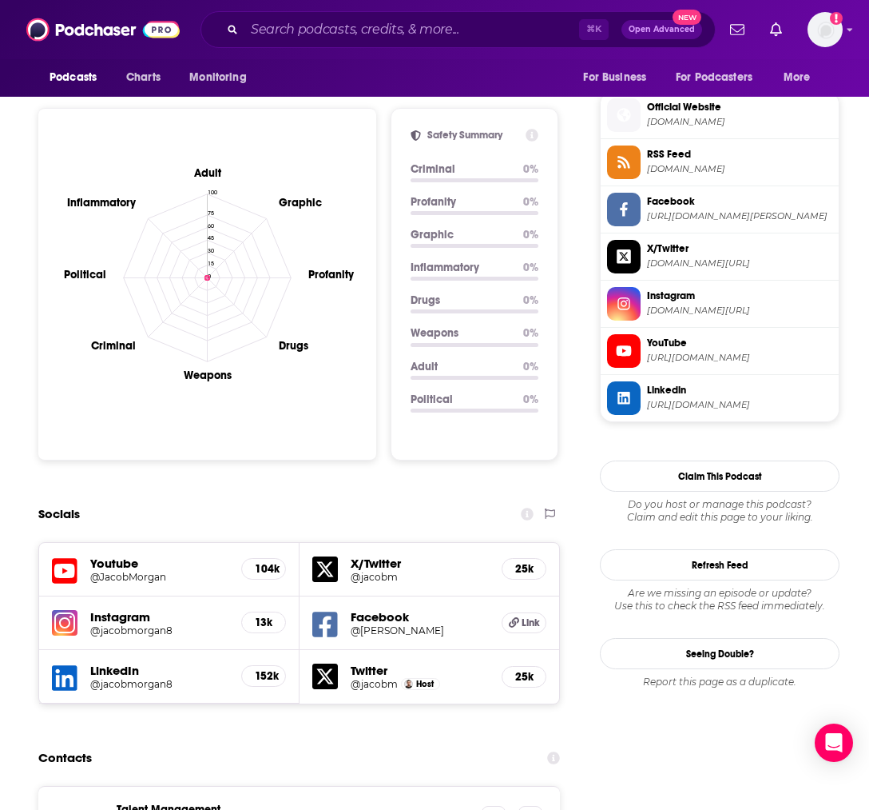
click at [324, 610] on icon at bounding box center [325, 625] width 26 height 30
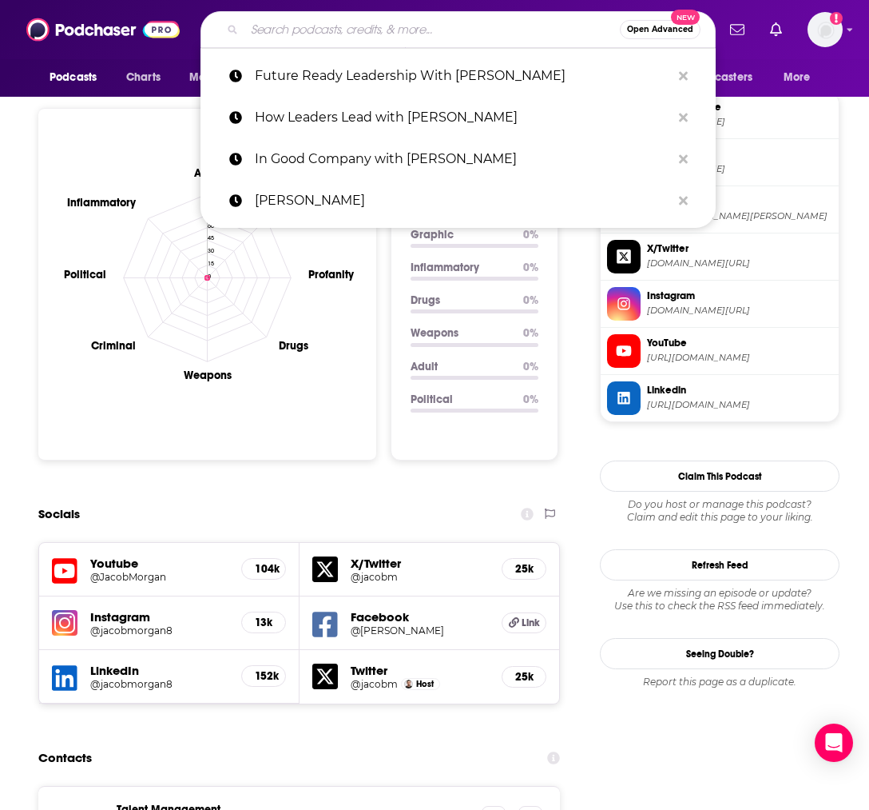
click at [335, 37] on input "Search podcasts, credits, & more..." at bounding box center [433, 30] width 376 height 26
paste input "The Strategy Skills Podcast"
type input "The Strategy Skills Podcast"
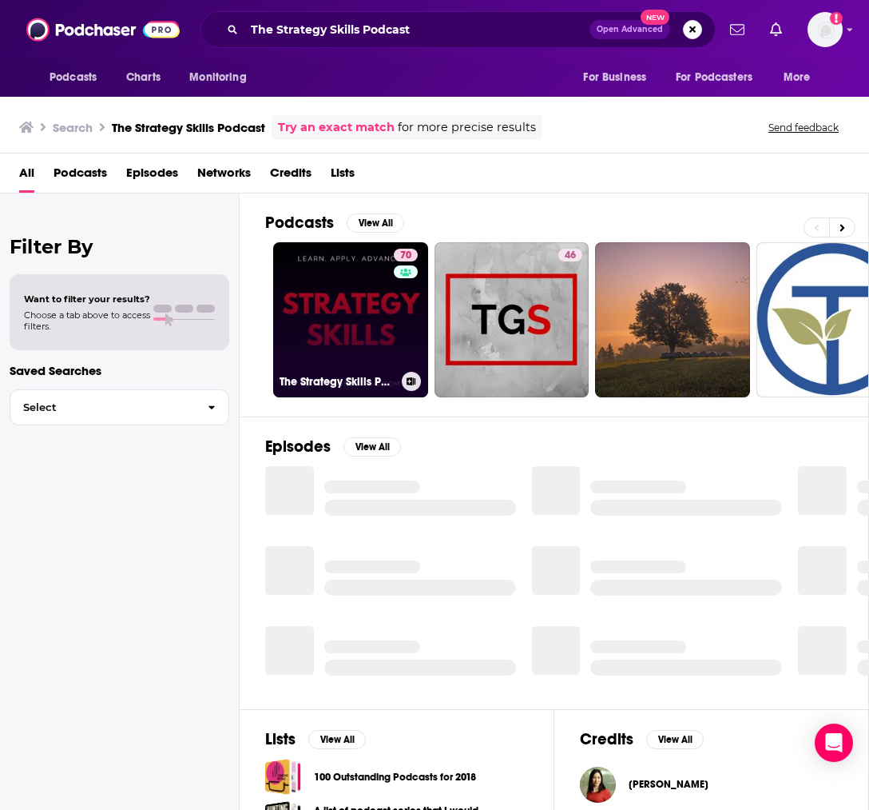
click at [344, 282] on link "70 The Strategy Skills Podcast: Strategy | Leadership | Critical Thinking | Pro…" at bounding box center [350, 319] width 155 height 155
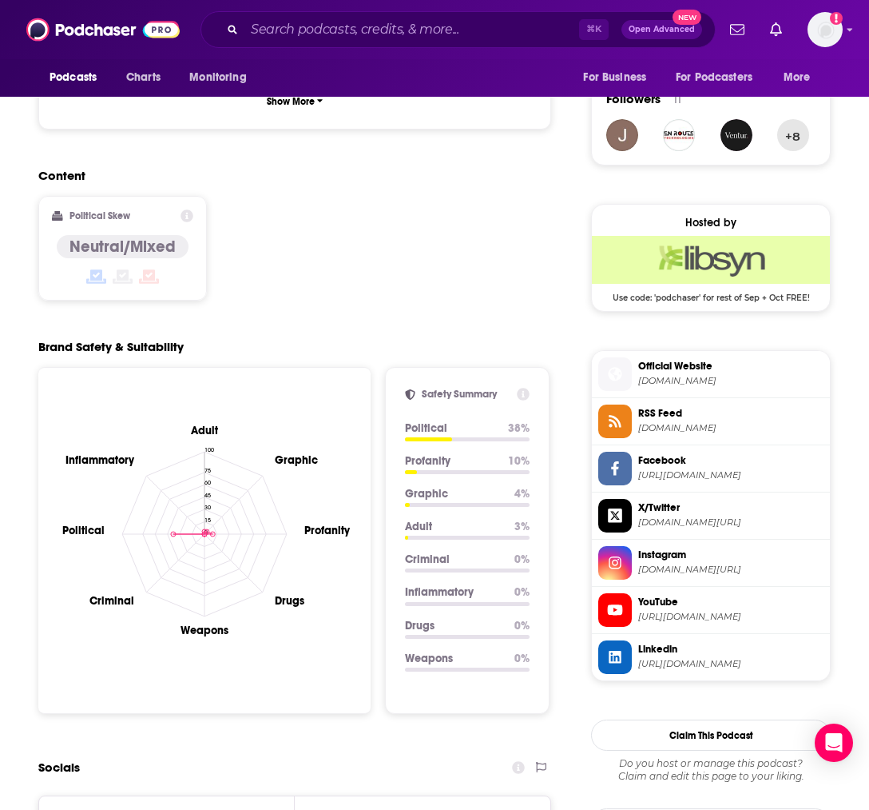
scroll to position [1189, 0]
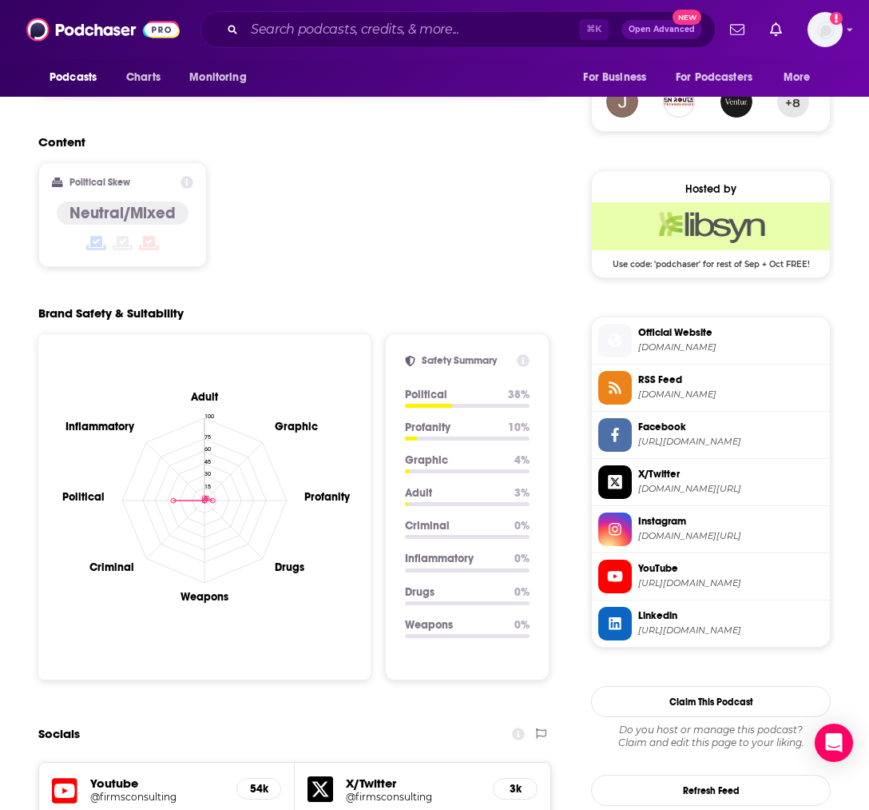
click at [652, 336] on span "Official Website" at bounding box center [731, 332] width 185 height 14
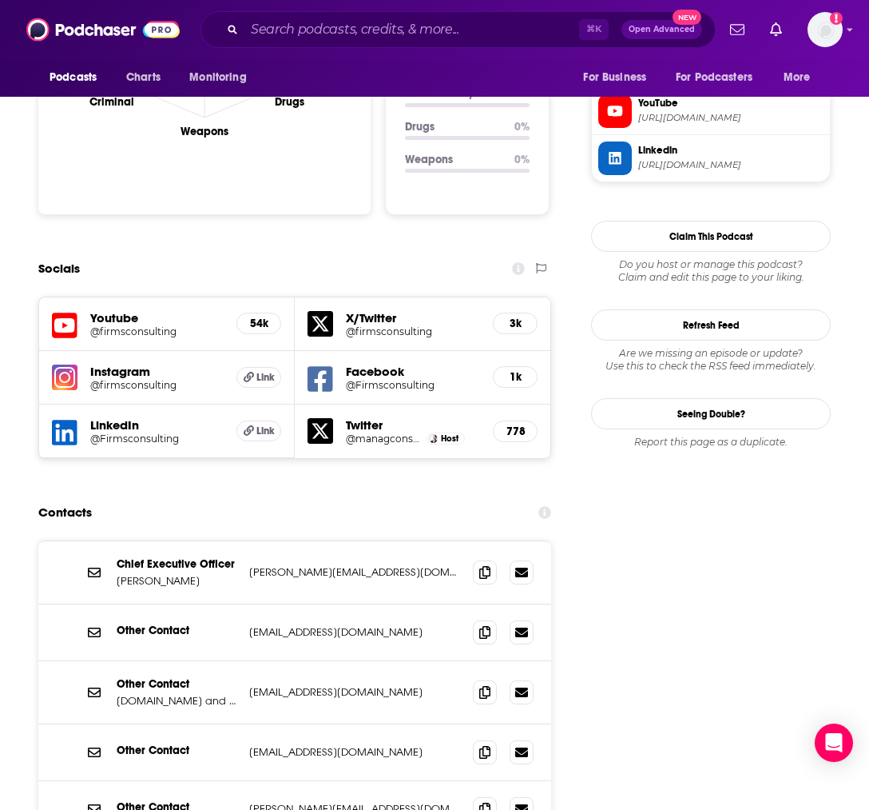
scroll to position [1638, 0]
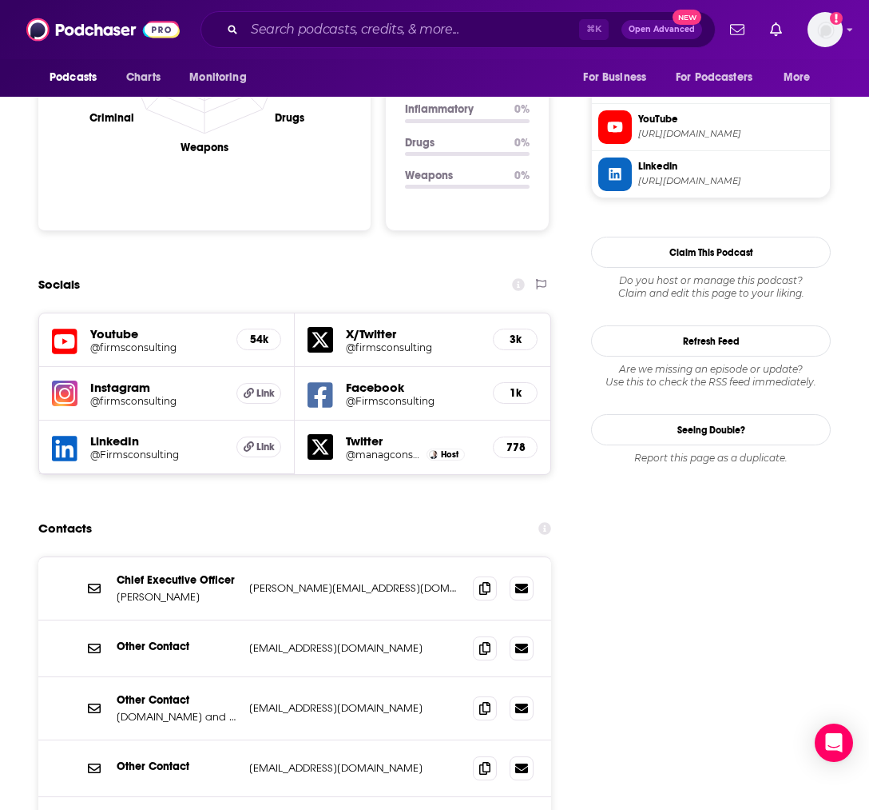
click at [323, 434] on icon at bounding box center [321, 447] width 26 height 26
click at [75, 380] on img at bounding box center [65, 393] width 26 height 26
click at [96, 380] on h5 "Instagram" at bounding box center [156, 387] width 133 height 15
click at [98, 395] on h5 "@firmsconsulting" at bounding box center [156, 401] width 133 height 12
click at [369, 380] on h5 "Facebook" at bounding box center [413, 387] width 134 height 15
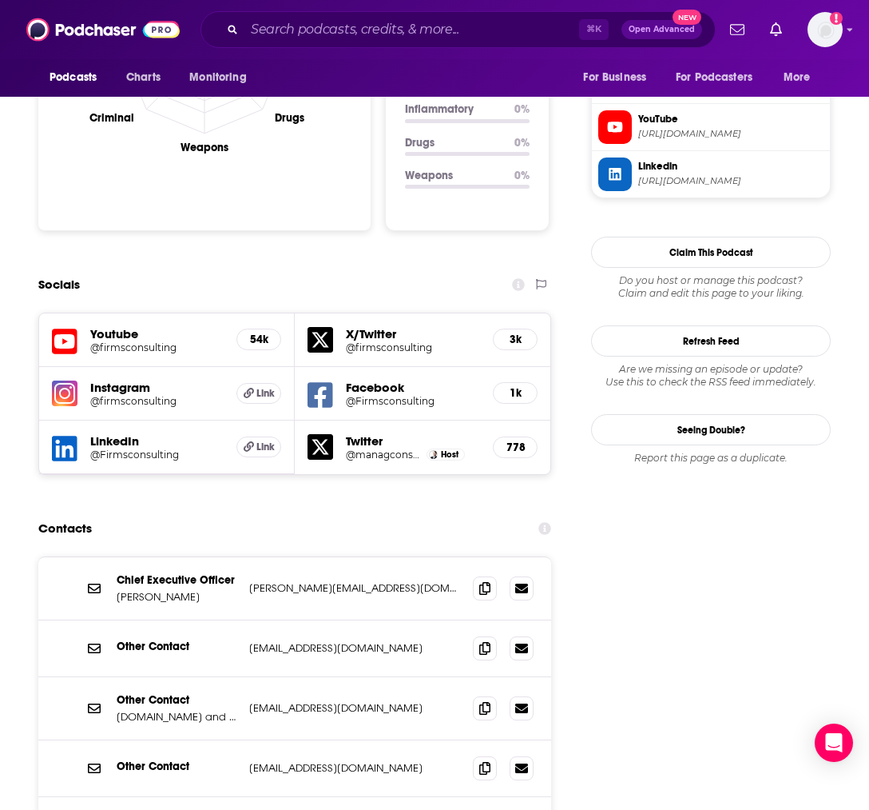
click at [373, 326] on h5 "X/Twitter" at bounding box center [413, 333] width 134 height 15
click at [352, 326] on h5 "X/Twitter" at bounding box center [413, 333] width 134 height 15
click at [328, 327] on icon at bounding box center [321, 340] width 26 height 26
click at [62, 434] on icon at bounding box center [65, 449] width 26 height 30
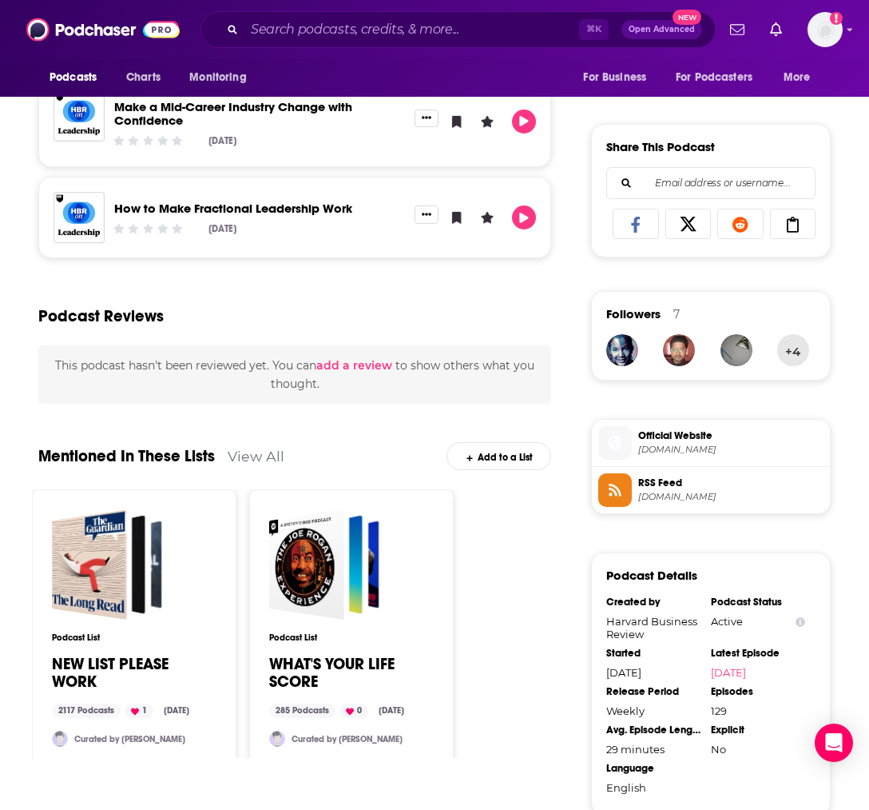
scroll to position [917, 0]
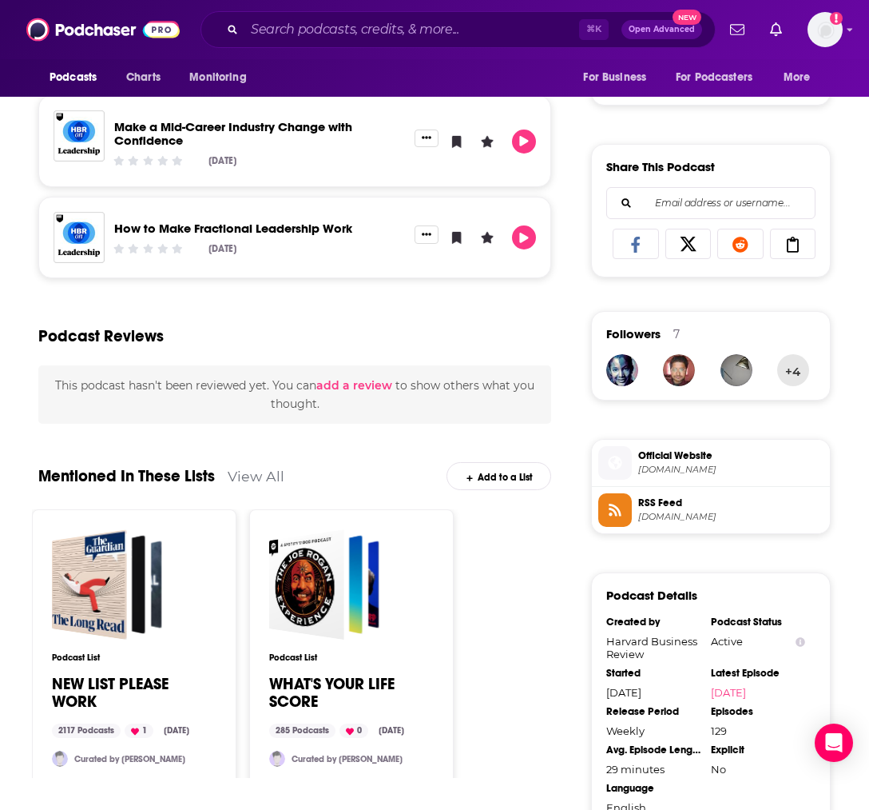
click at [674, 452] on span "Official Website" at bounding box center [731, 455] width 185 height 14
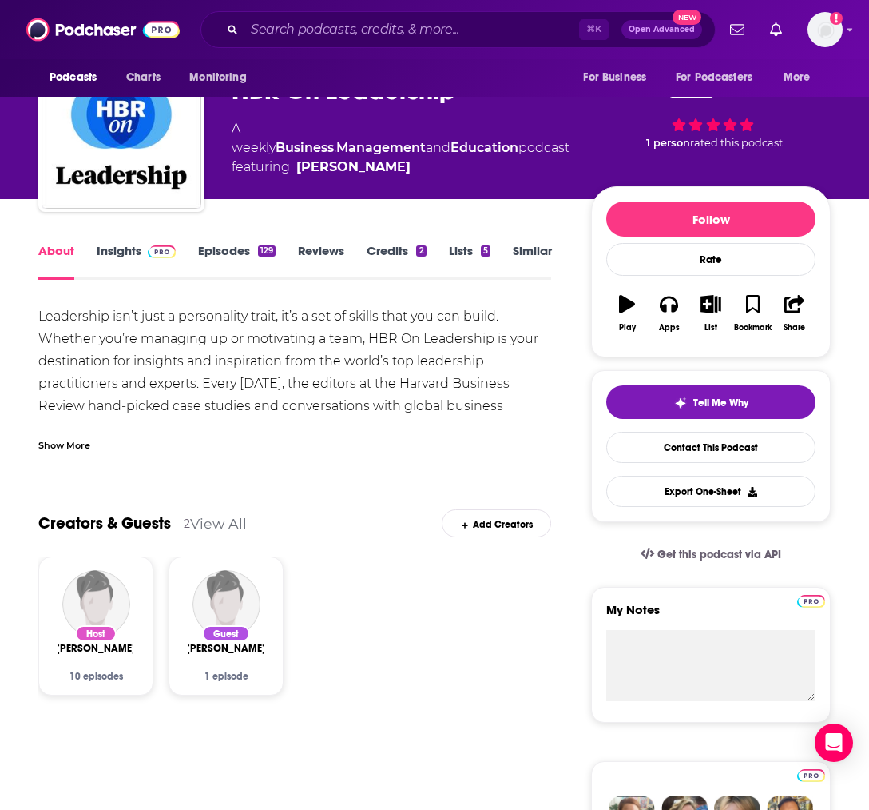
scroll to position [67, 0]
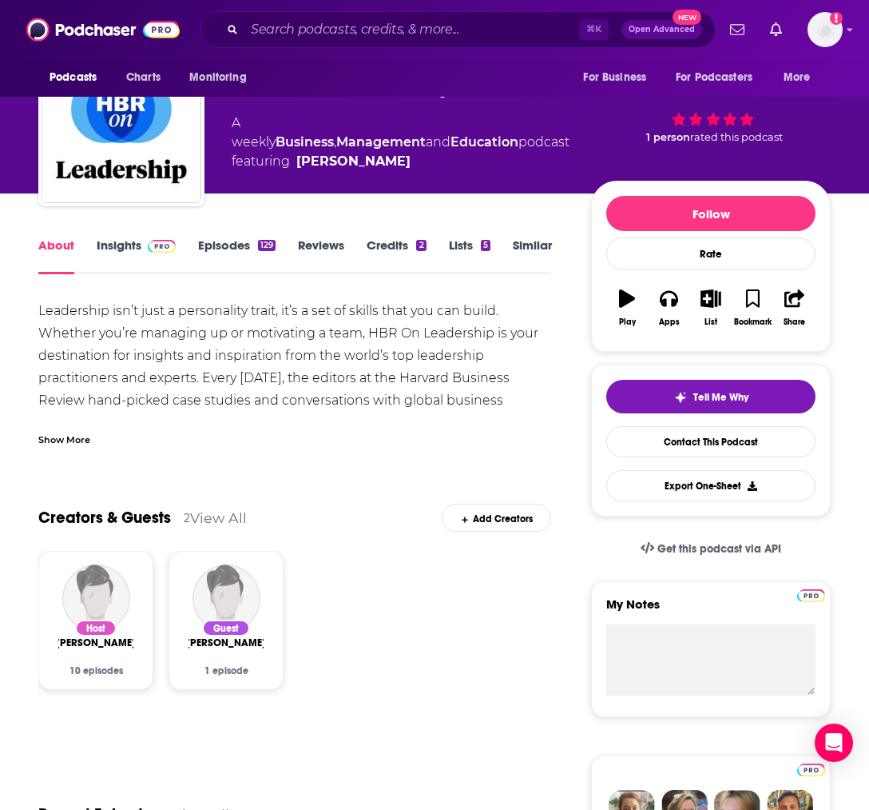
click at [122, 246] on link "Insights" at bounding box center [136, 255] width 79 height 37
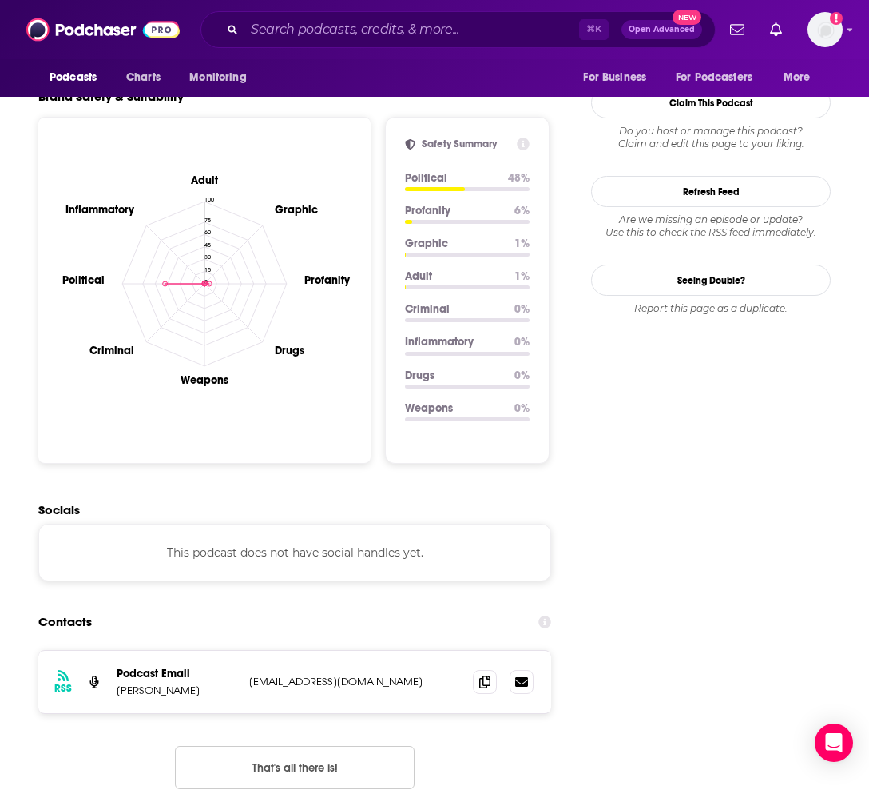
scroll to position [1407, 0]
